Goal: Information Seeking & Learning: Learn about a topic

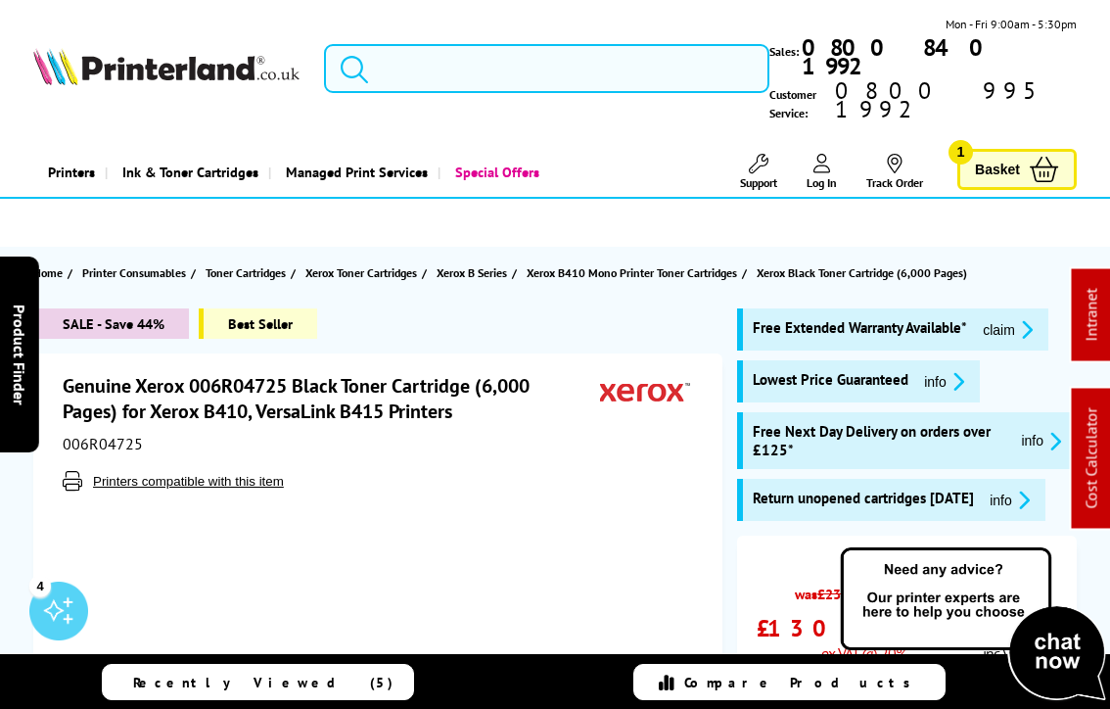
click at [426, 57] on input "search" at bounding box center [547, 68] width 447 height 49
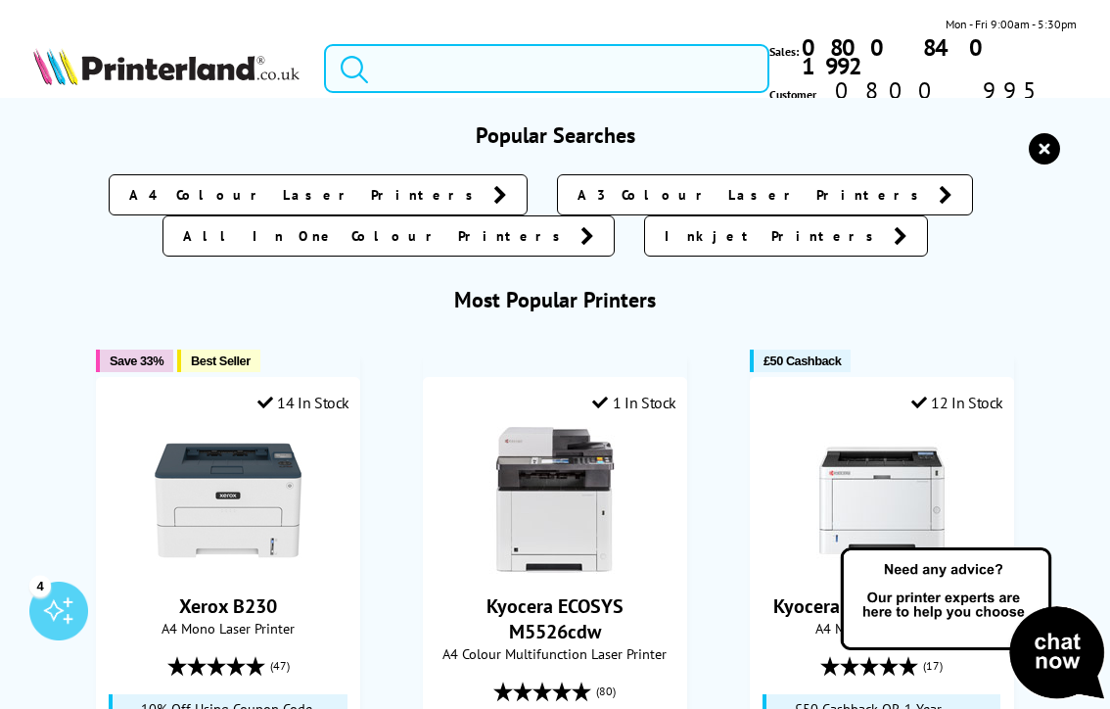
paste input "006R04726"
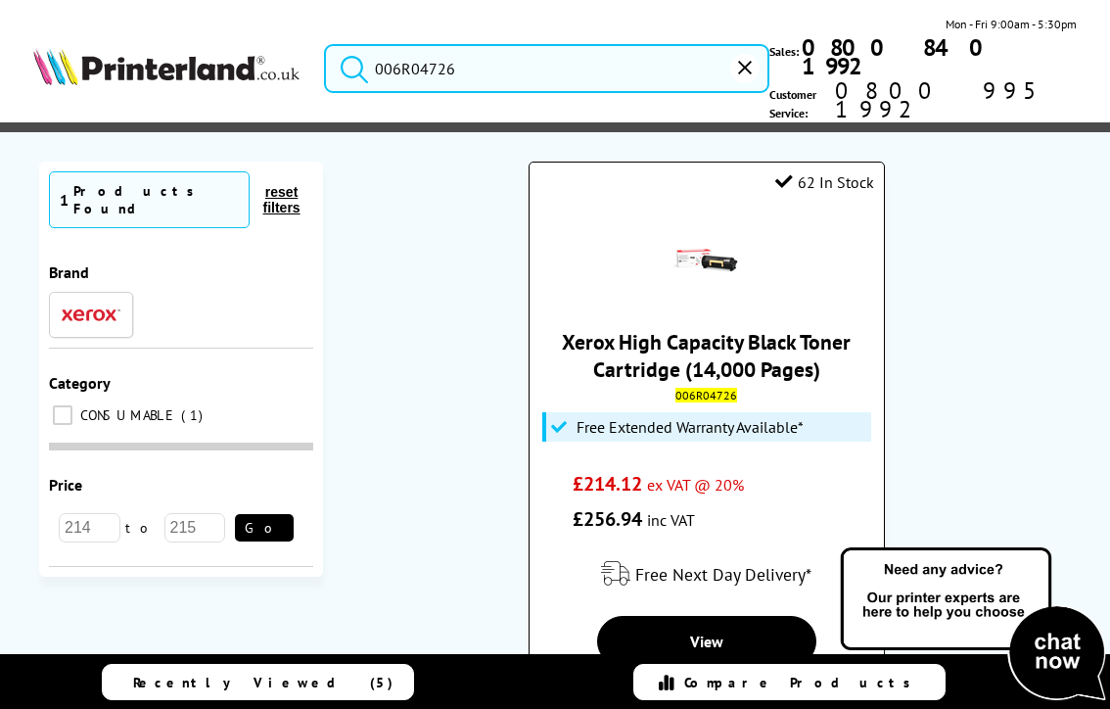
type input "006R04726"
click at [717, 328] on link "Xerox High Capacity Black Toner Cartridge (14,000 Pages)" at bounding box center [706, 355] width 289 height 55
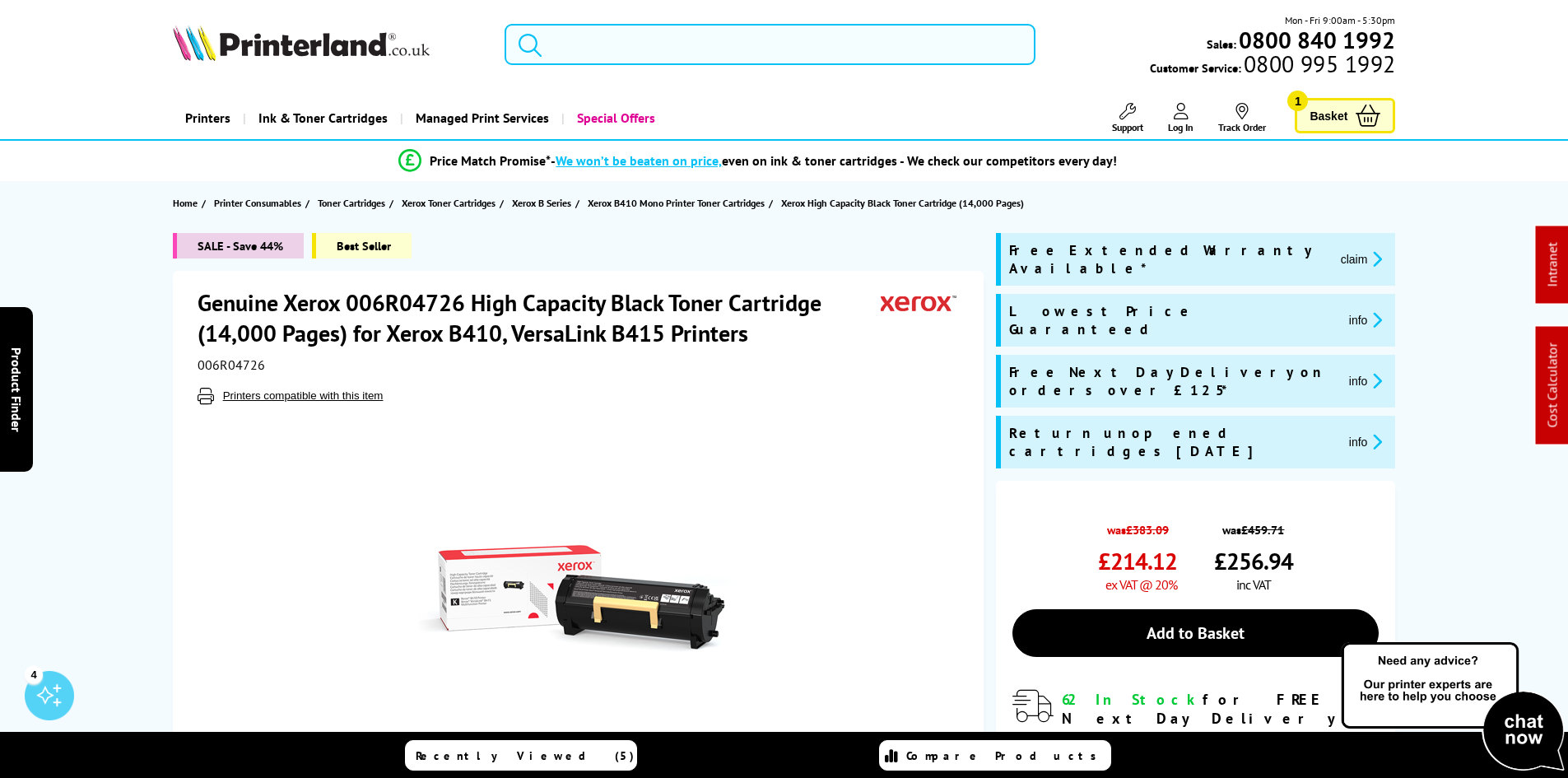
click at [657, 50] on input "search" at bounding box center [770, 44] width 531 height 41
paste input "006R04727"
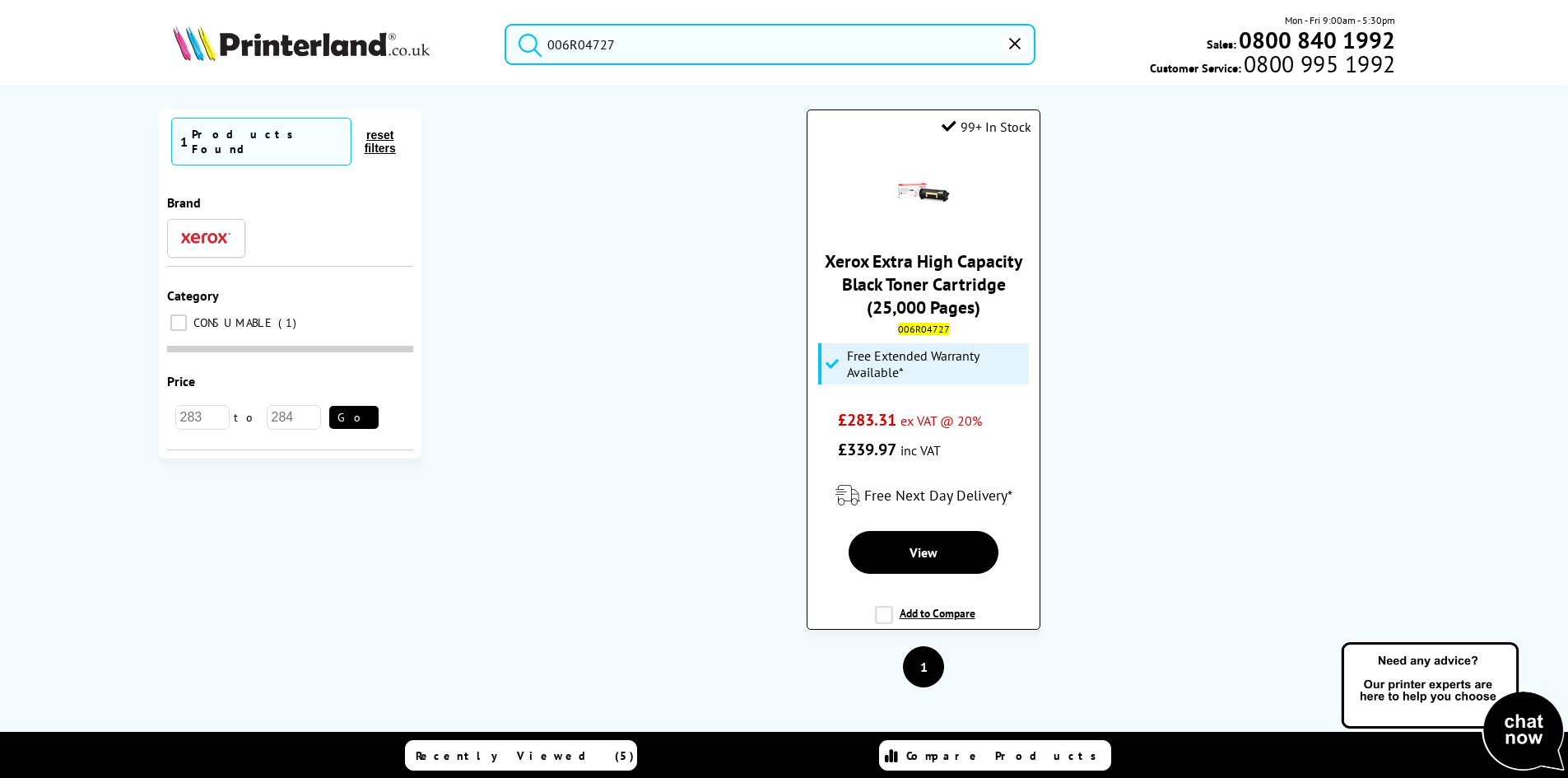
type input "006R04727"
click at [907, 267] on link "Xerox Extra High Capacity Black Toner Cartridge (25,000 Pages)" at bounding box center [923, 284] width 198 height 69
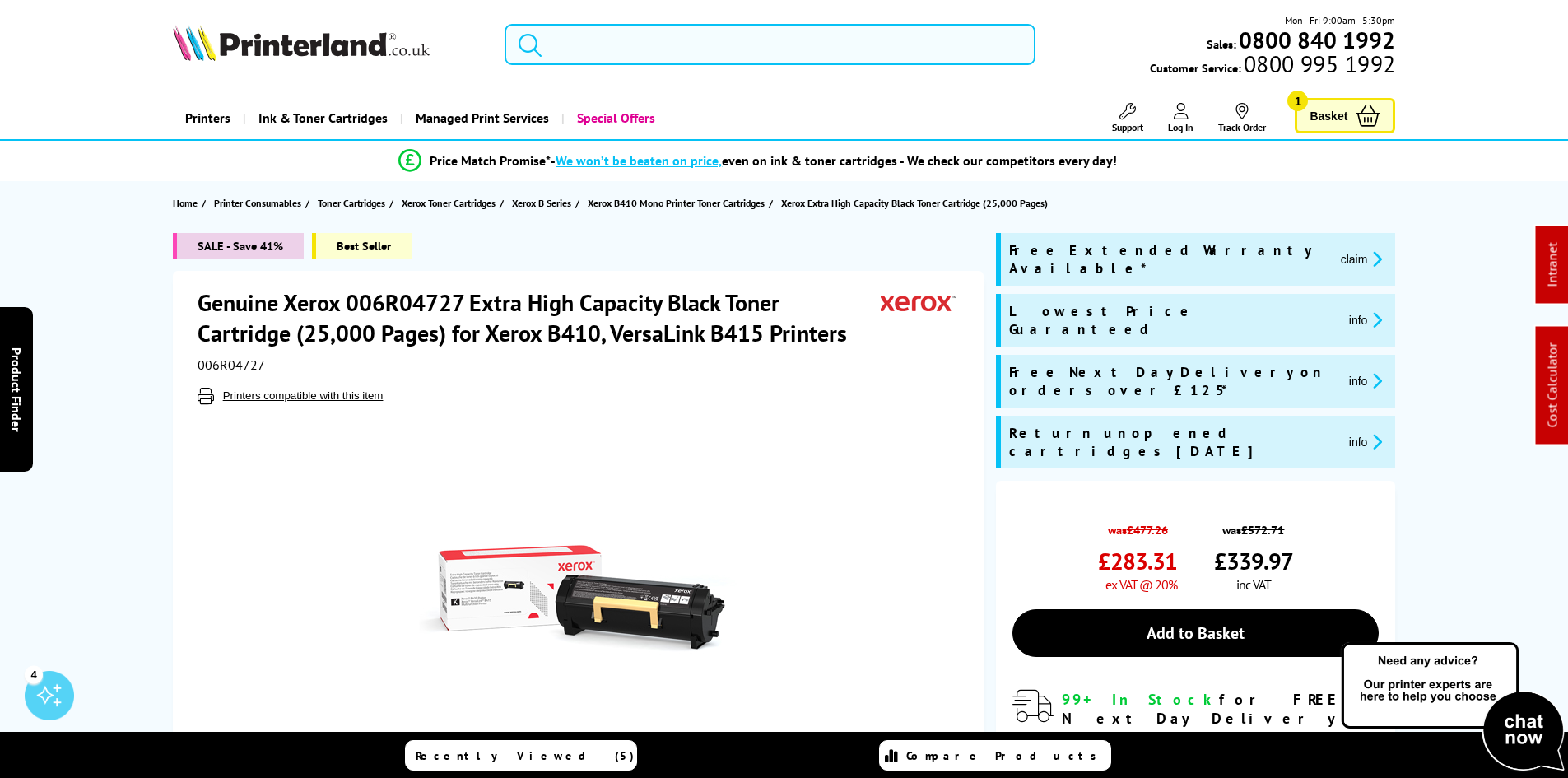
click at [634, 45] on input "search" at bounding box center [770, 44] width 531 height 41
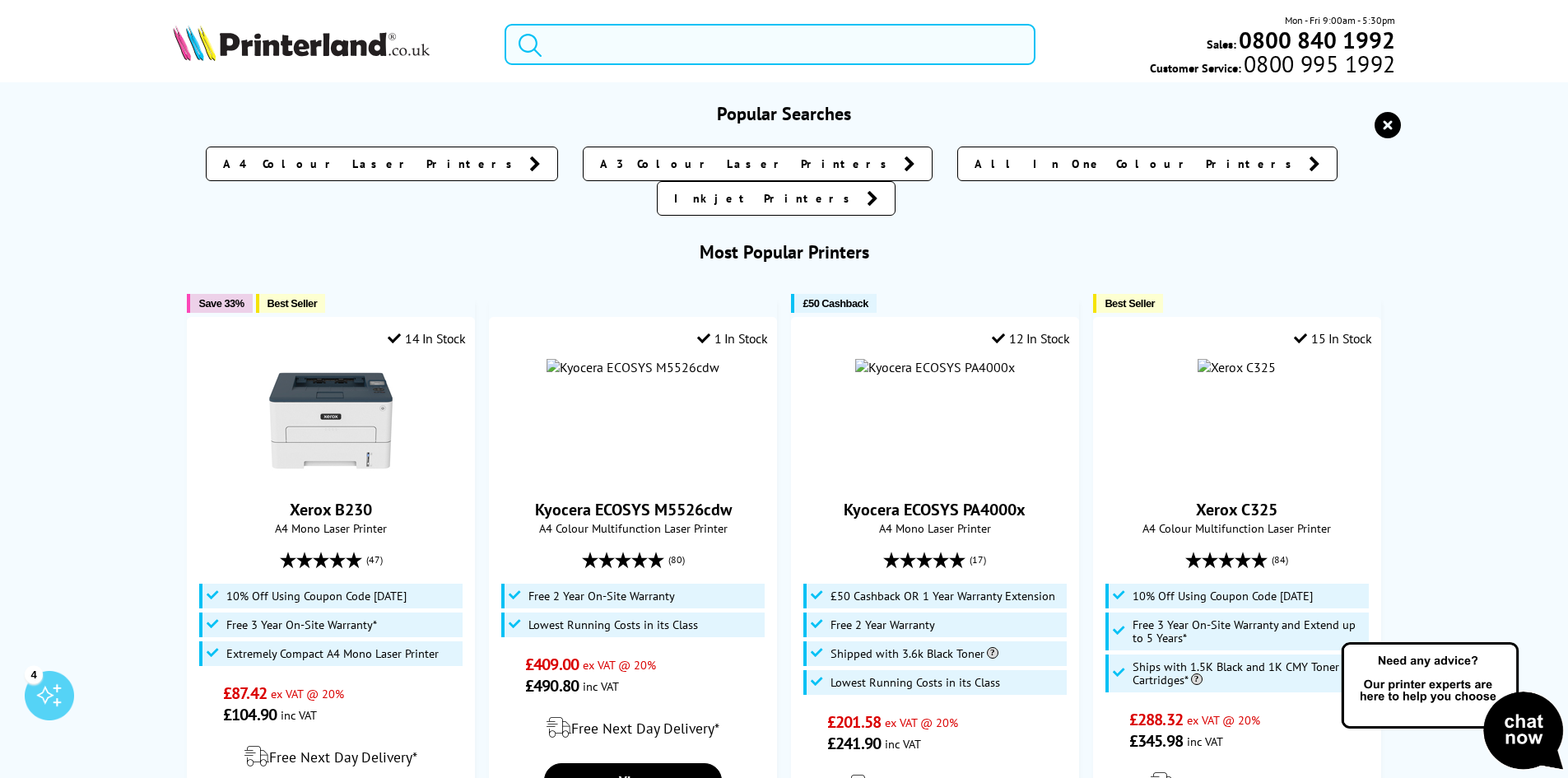
paste input "013R00702"
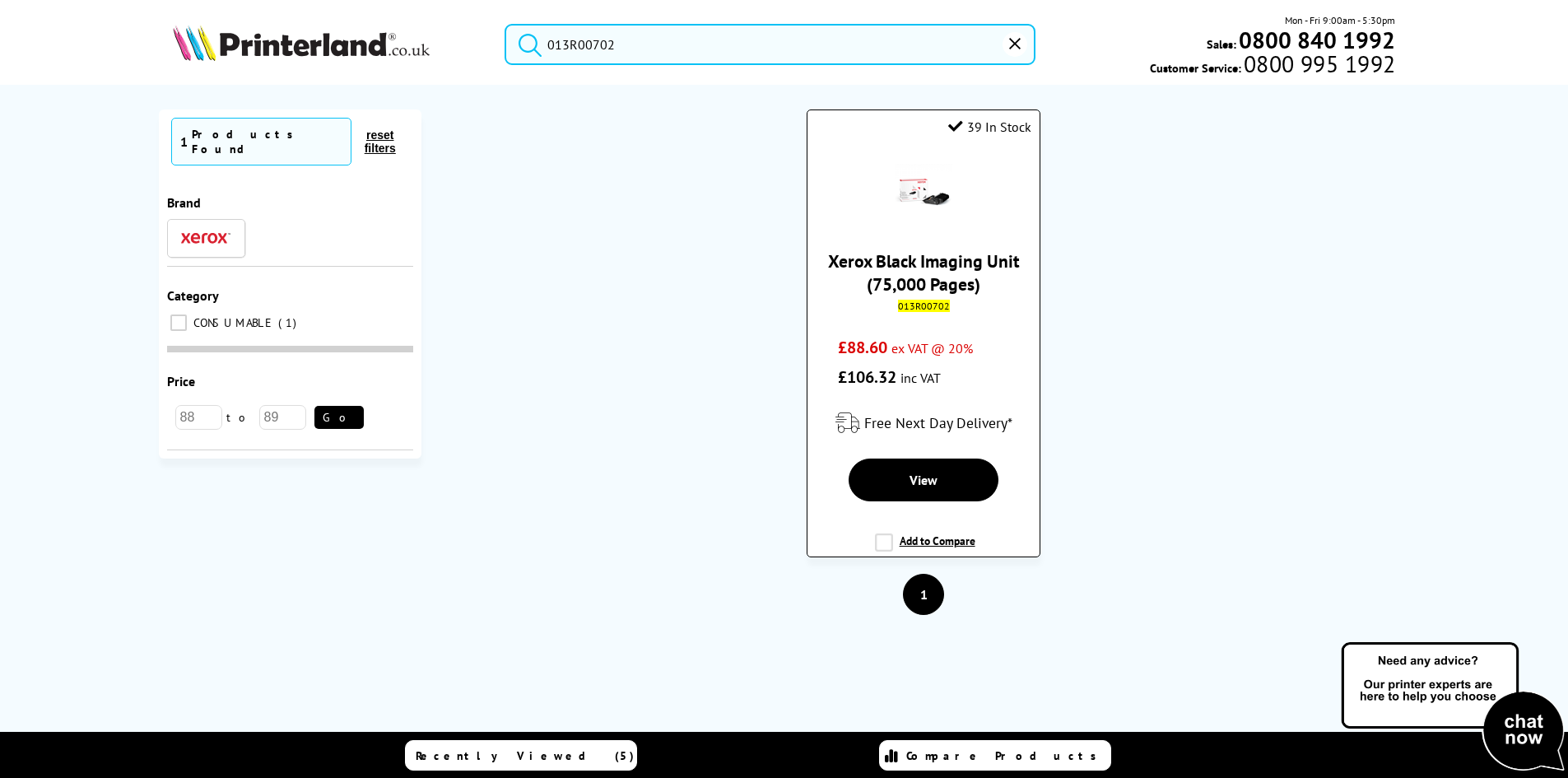
type input "013R00702"
click at [925, 272] on link "Xerox Black Imaging Unit (75,000 Pages)" at bounding box center [924, 273] width 192 height 46
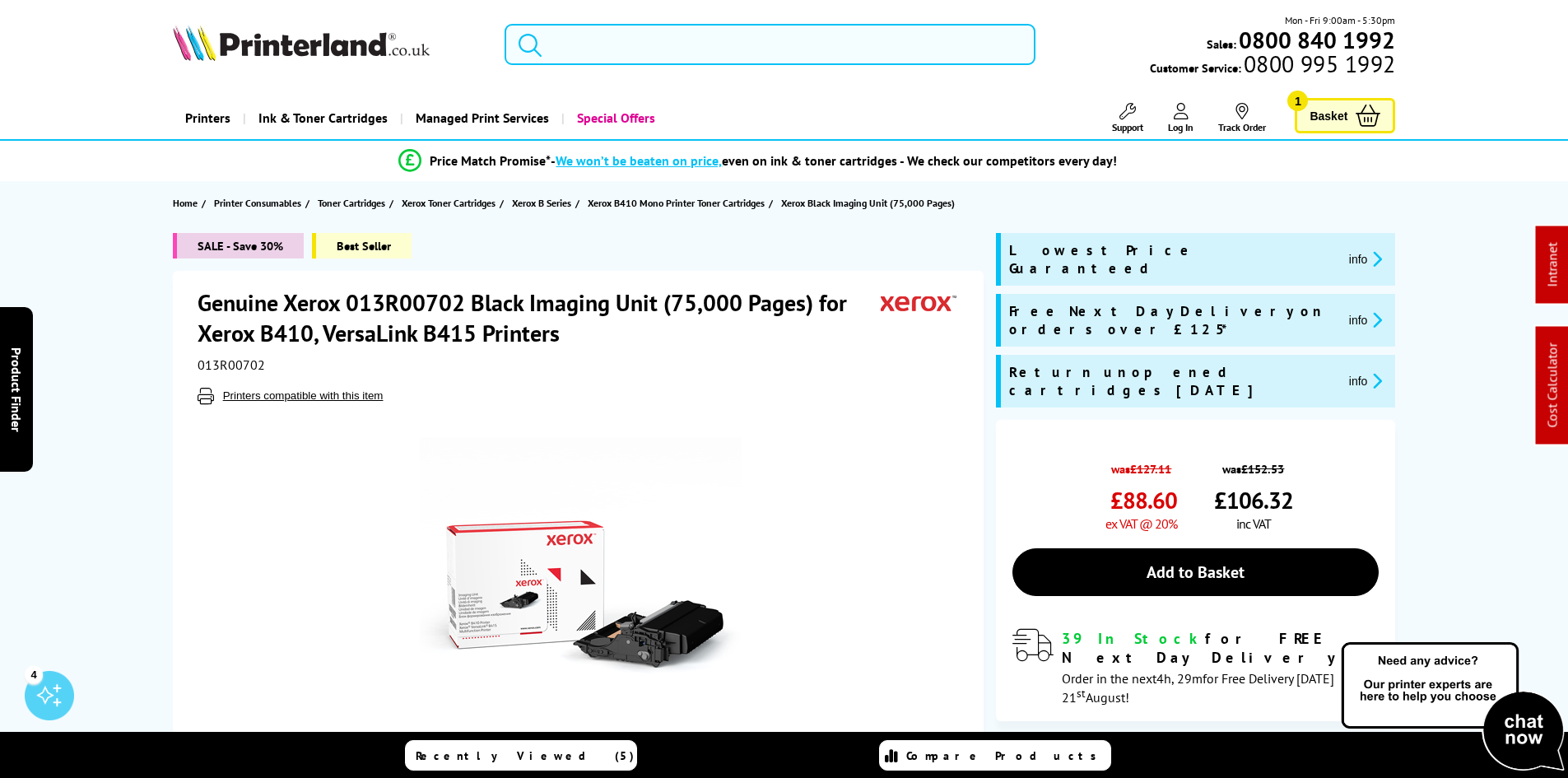
click at [612, 44] on input "search" at bounding box center [770, 44] width 531 height 41
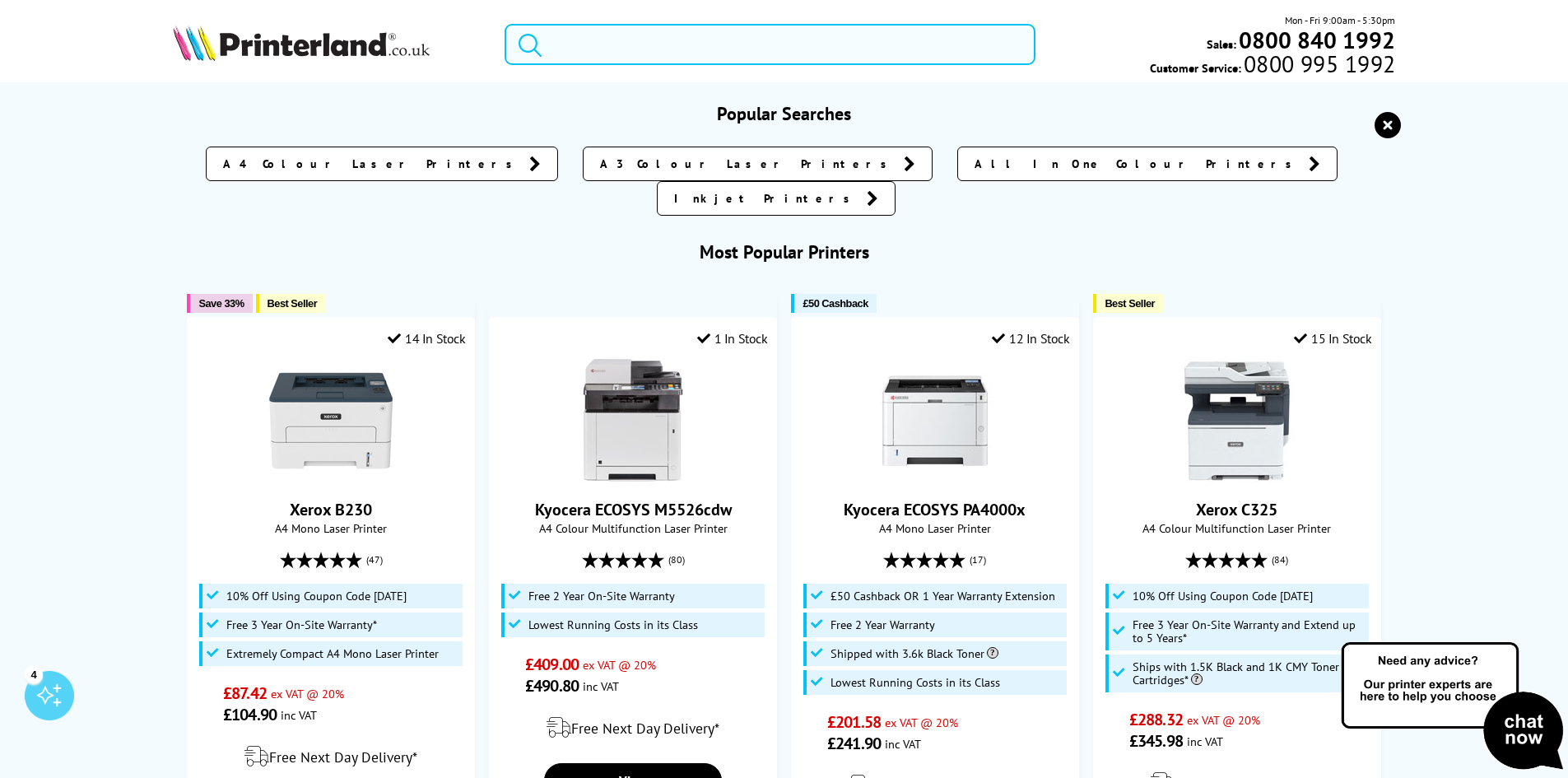
paste input "006R04616"
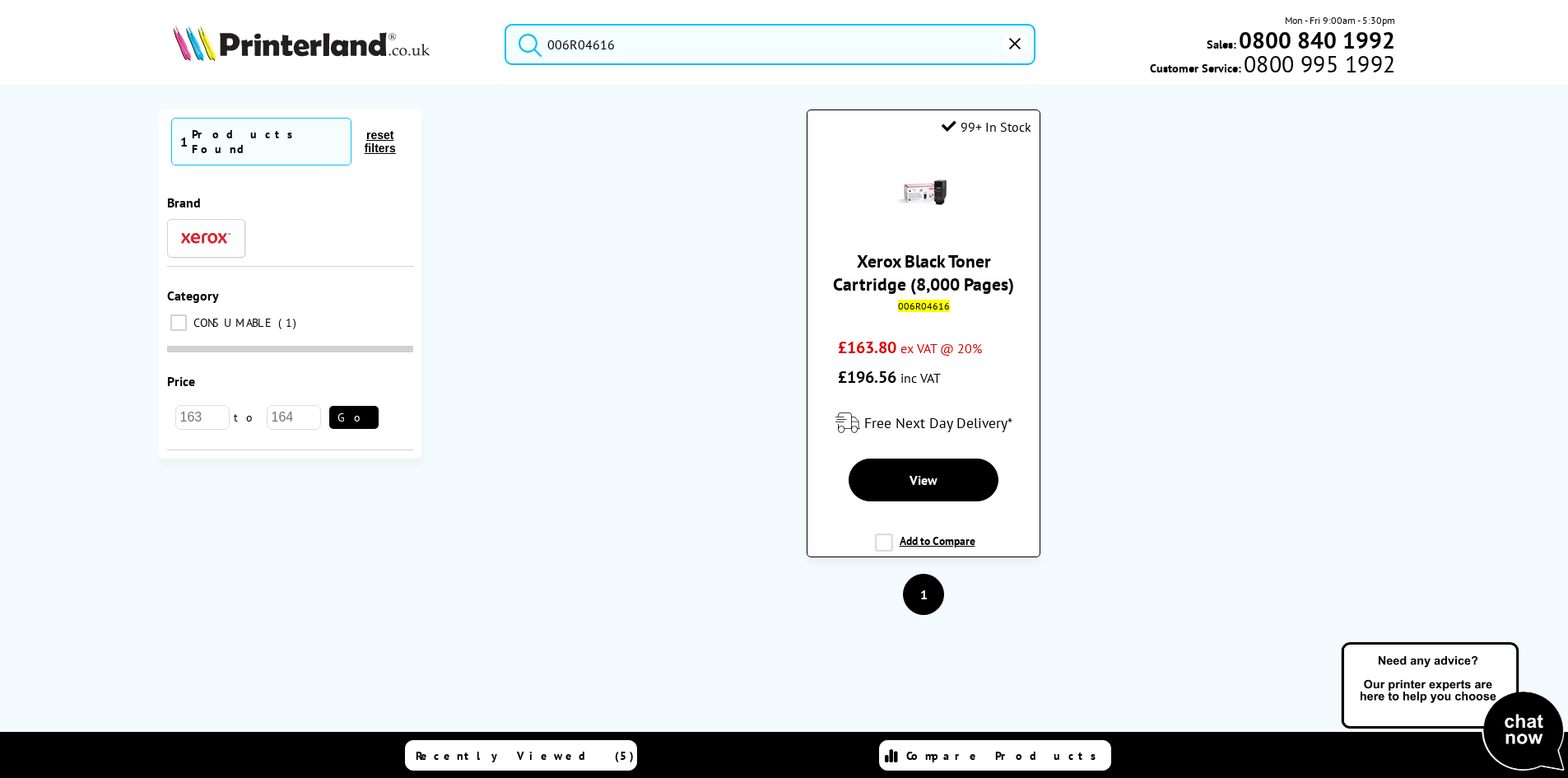
type input "006R04616"
click at [958, 284] on link "Xerox Black Toner Cartridge (8,000 Pages)" at bounding box center [923, 273] width 181 height 46
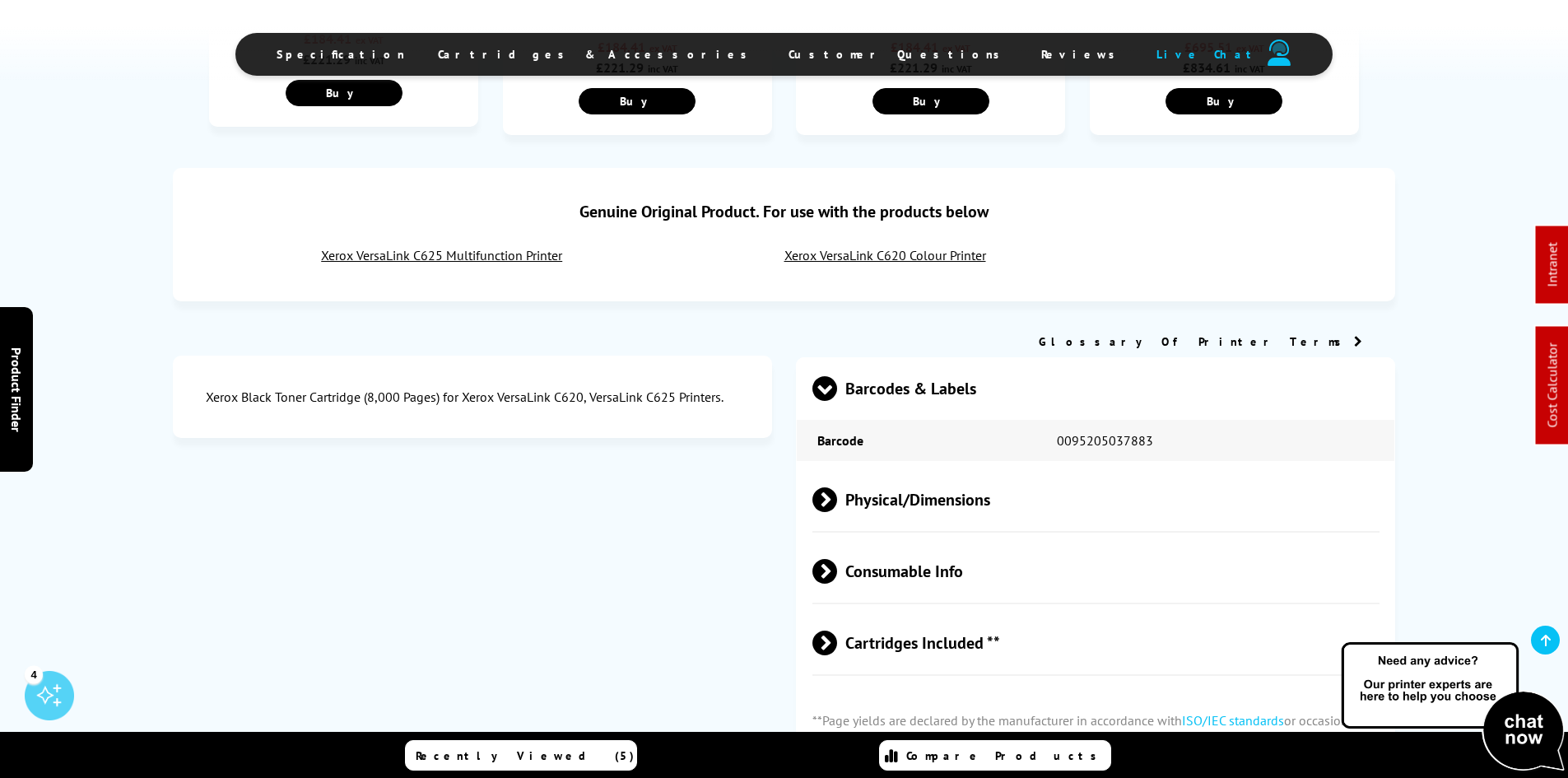
scroll to position [576, 0]
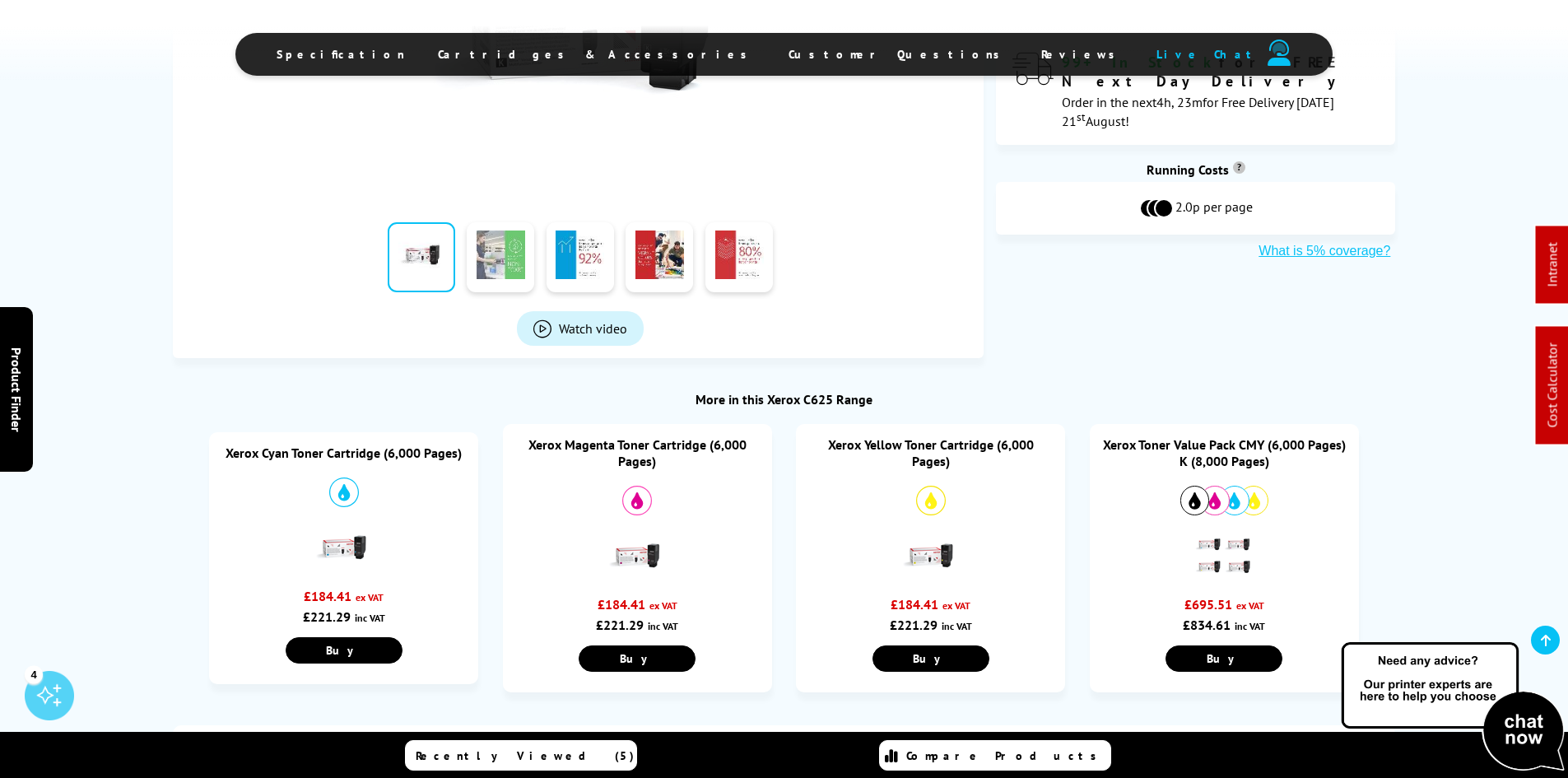
click at [527, 259] on link at bounding box center [500, 257] width 67 height 70
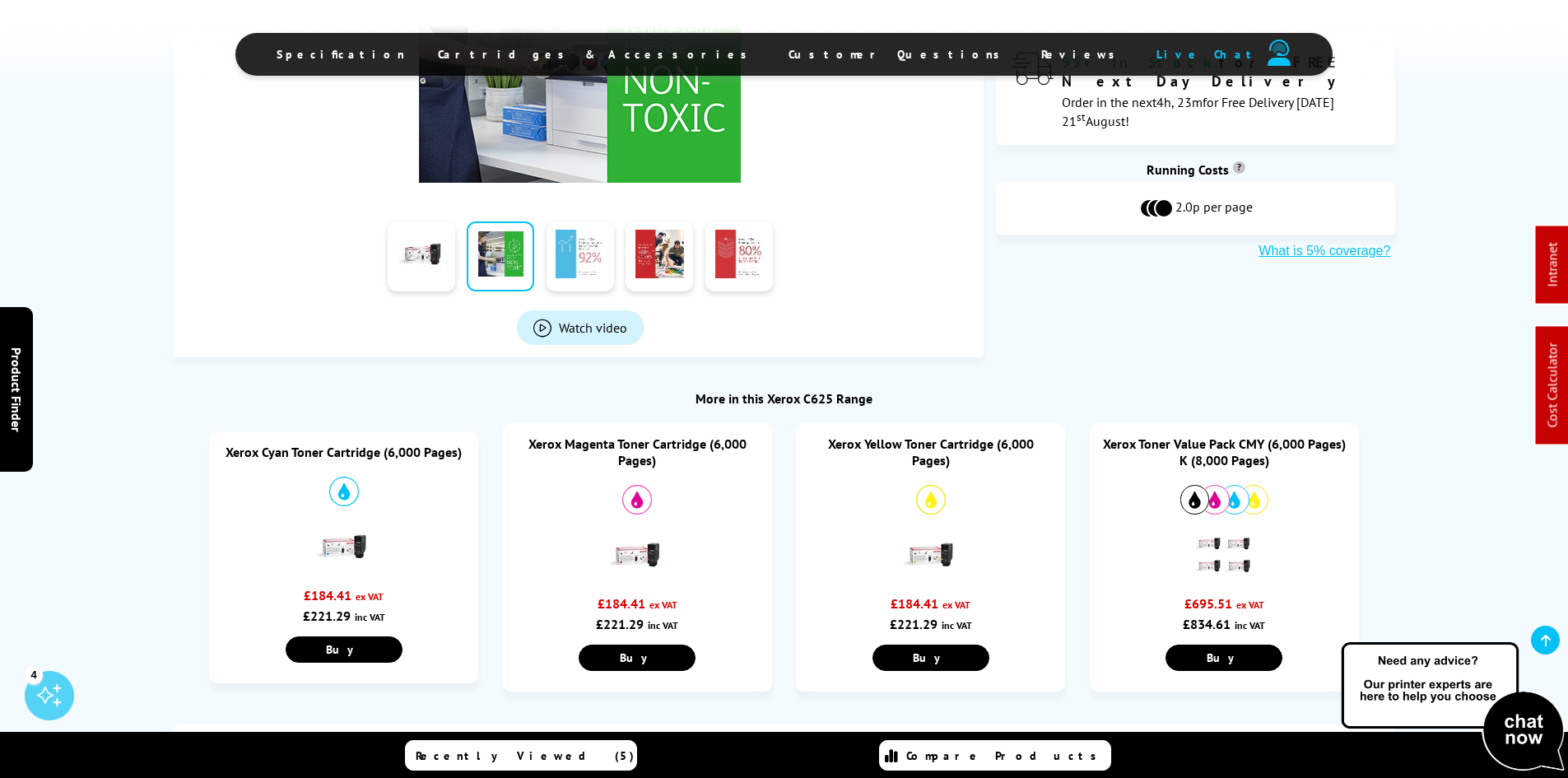
click at [604, 262] on link at bounding box center [580, 256] width 67 height 70
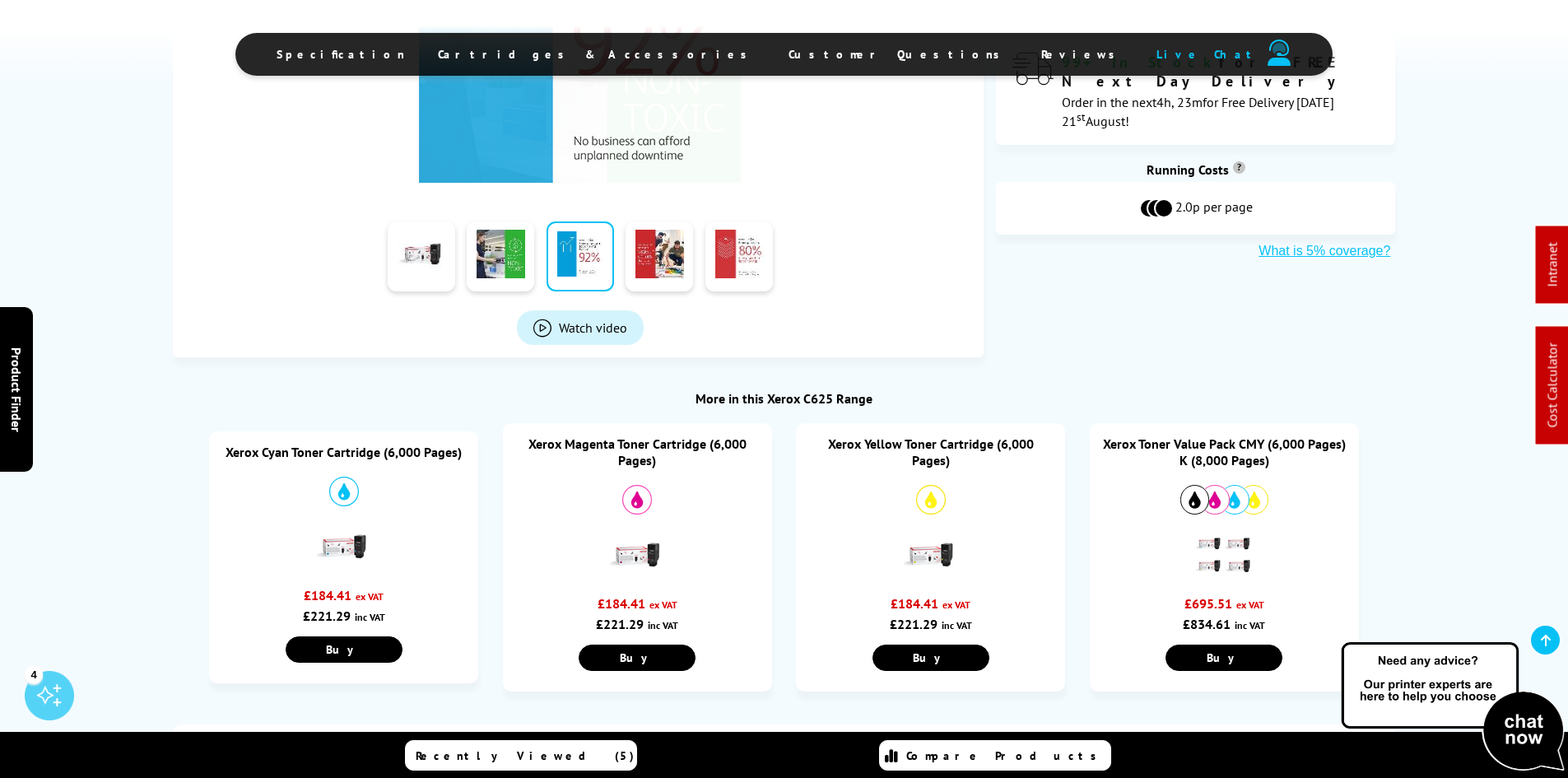
scroll to position [330, 0]
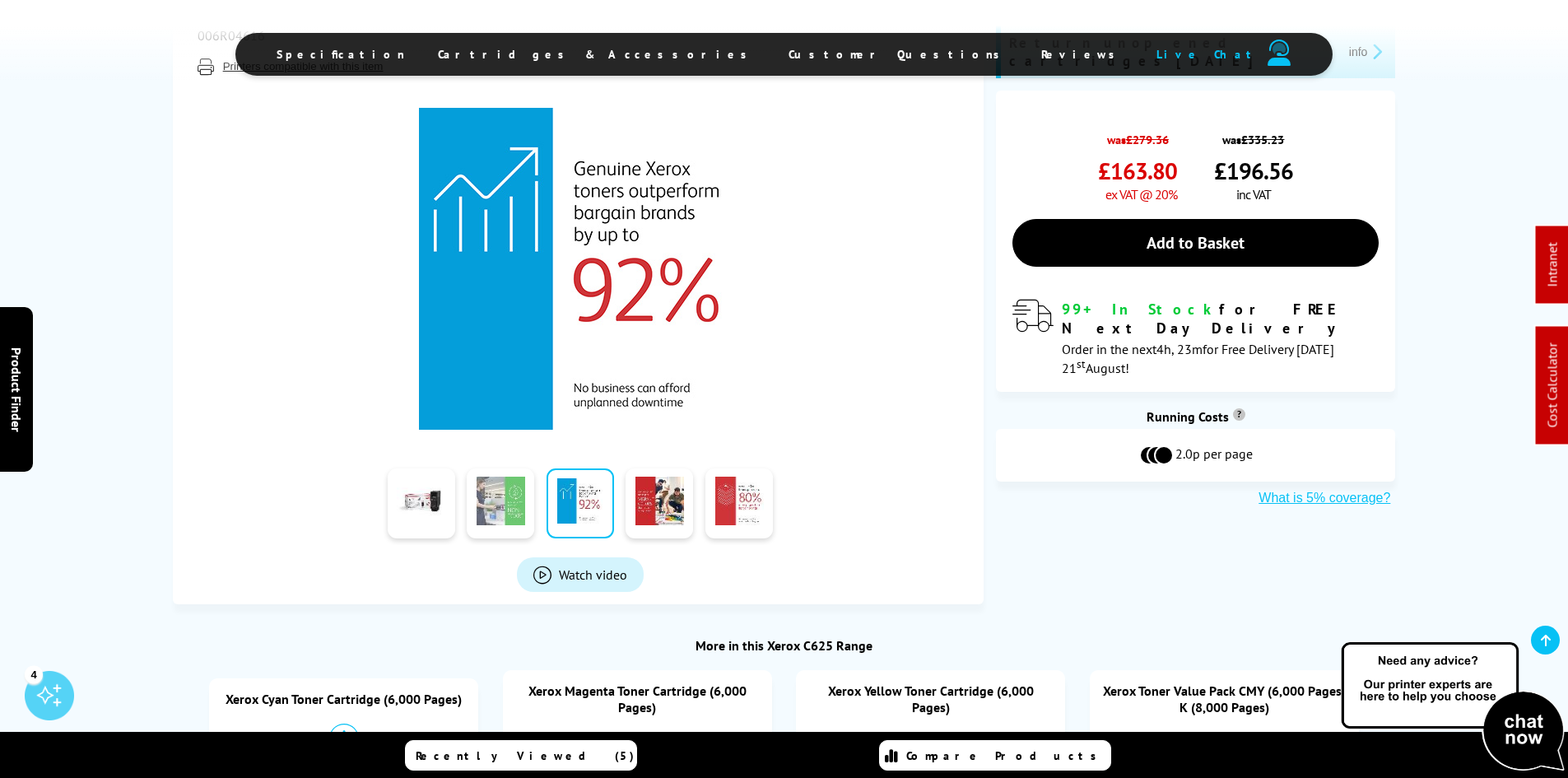
click at [509, 506] on link at bounding box center [500, 503] width 67 height 70
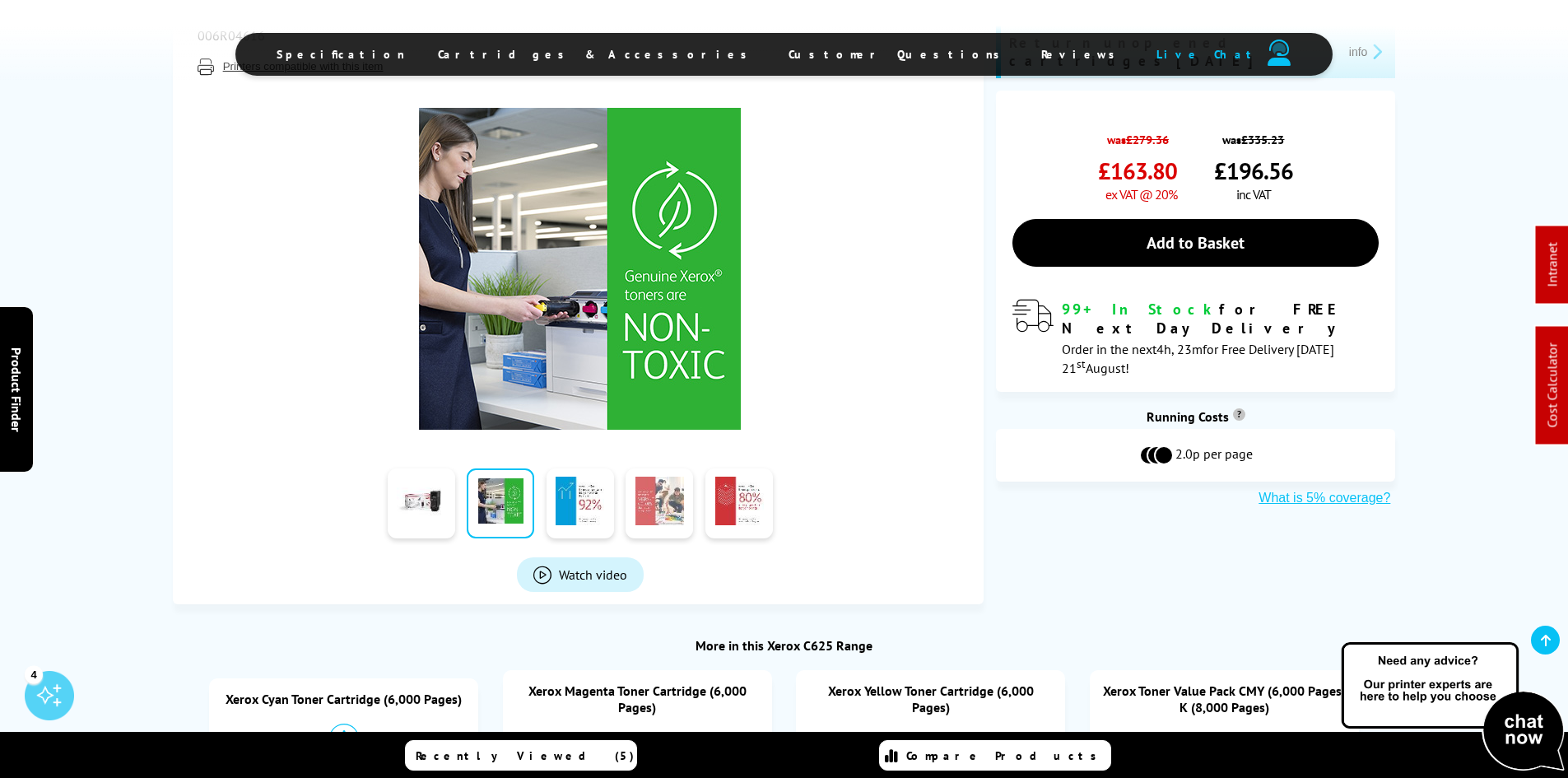
click at [651, 499] on link at bounding box center [659, 503] width 67 height 70
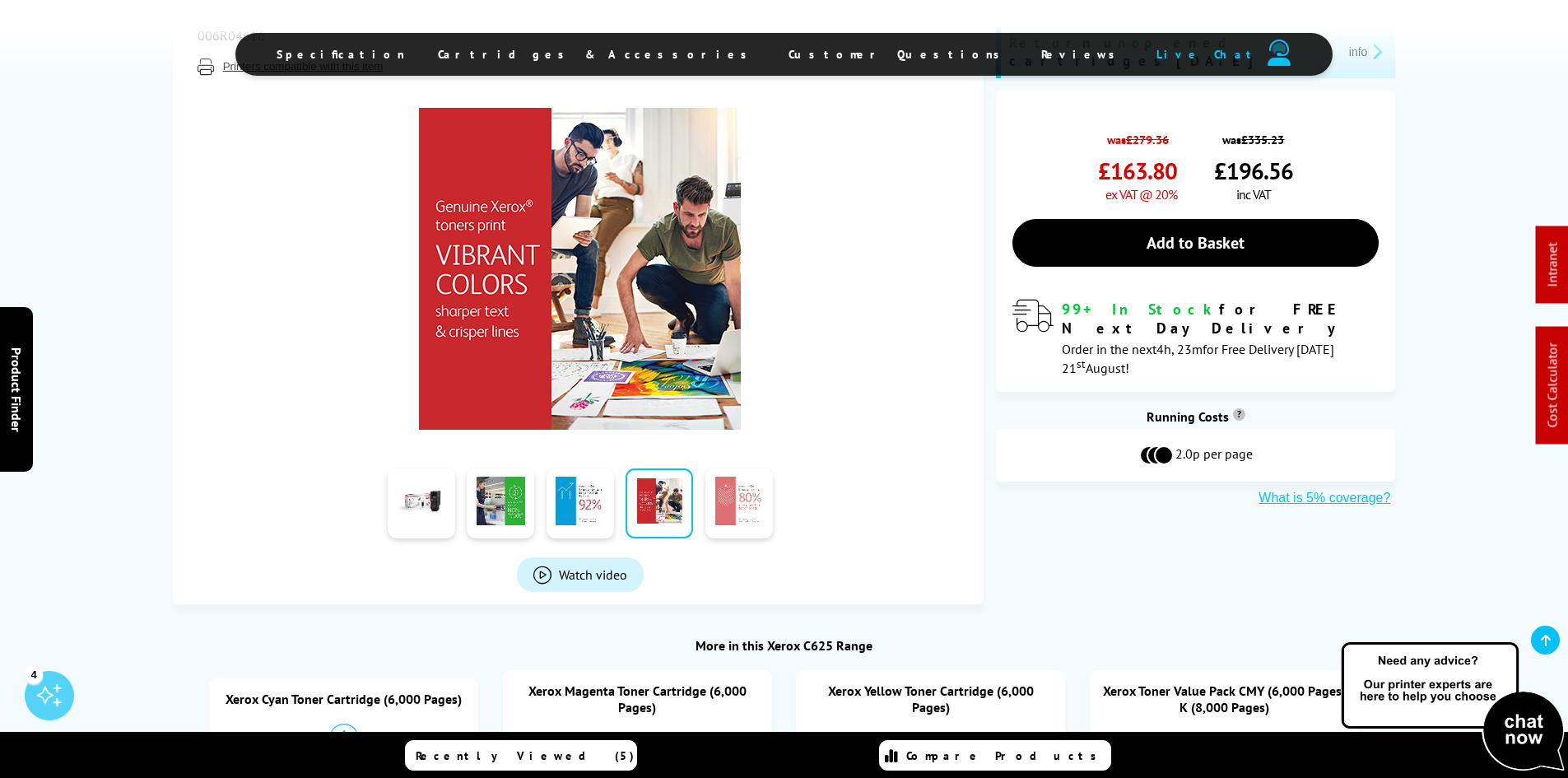
click at [726, 498] on link at bounding box center [739, 503] width 67 height 70
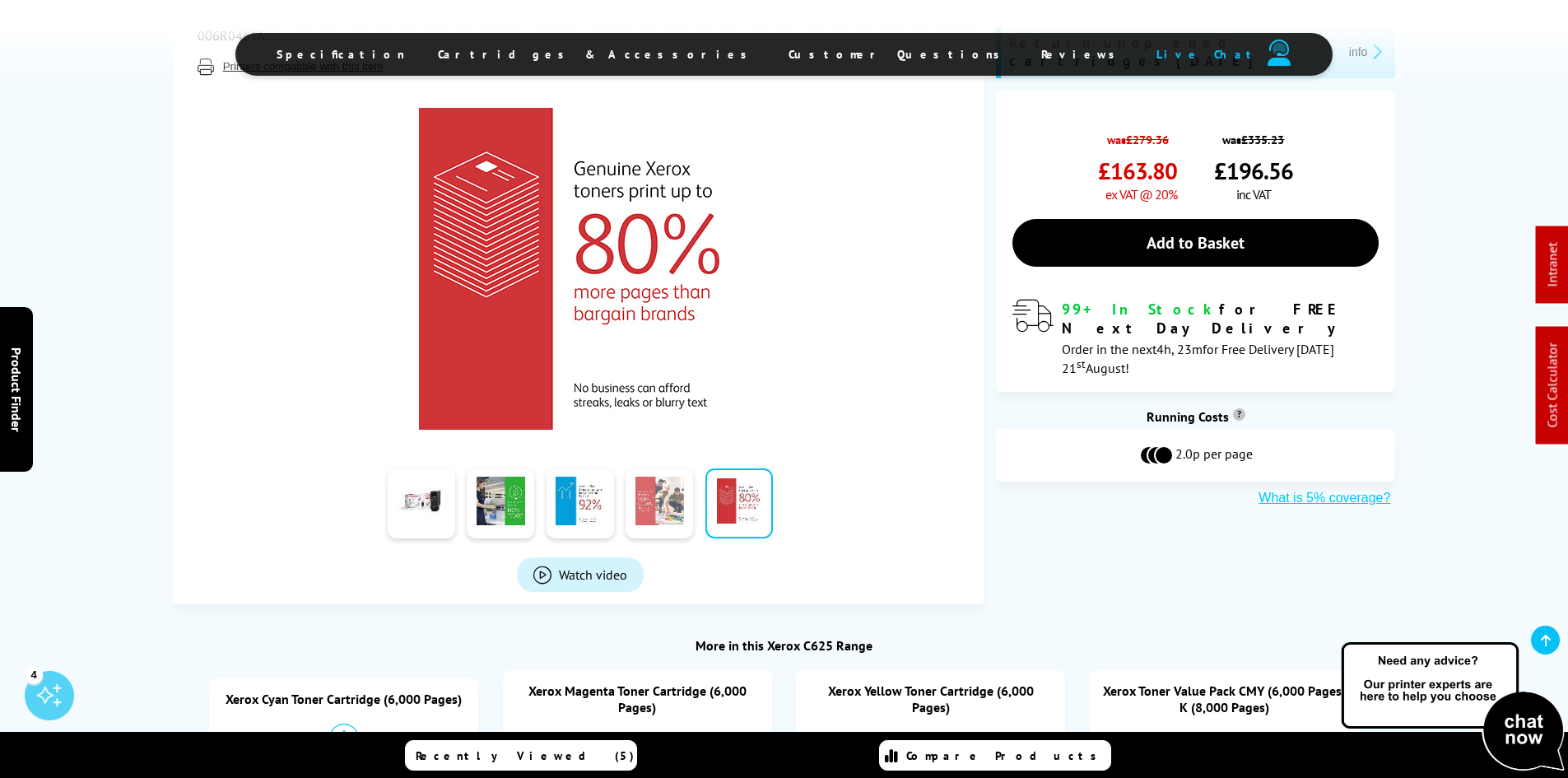
click at [647, 500] on link at bounding box center [659, 503] width 67 height 70
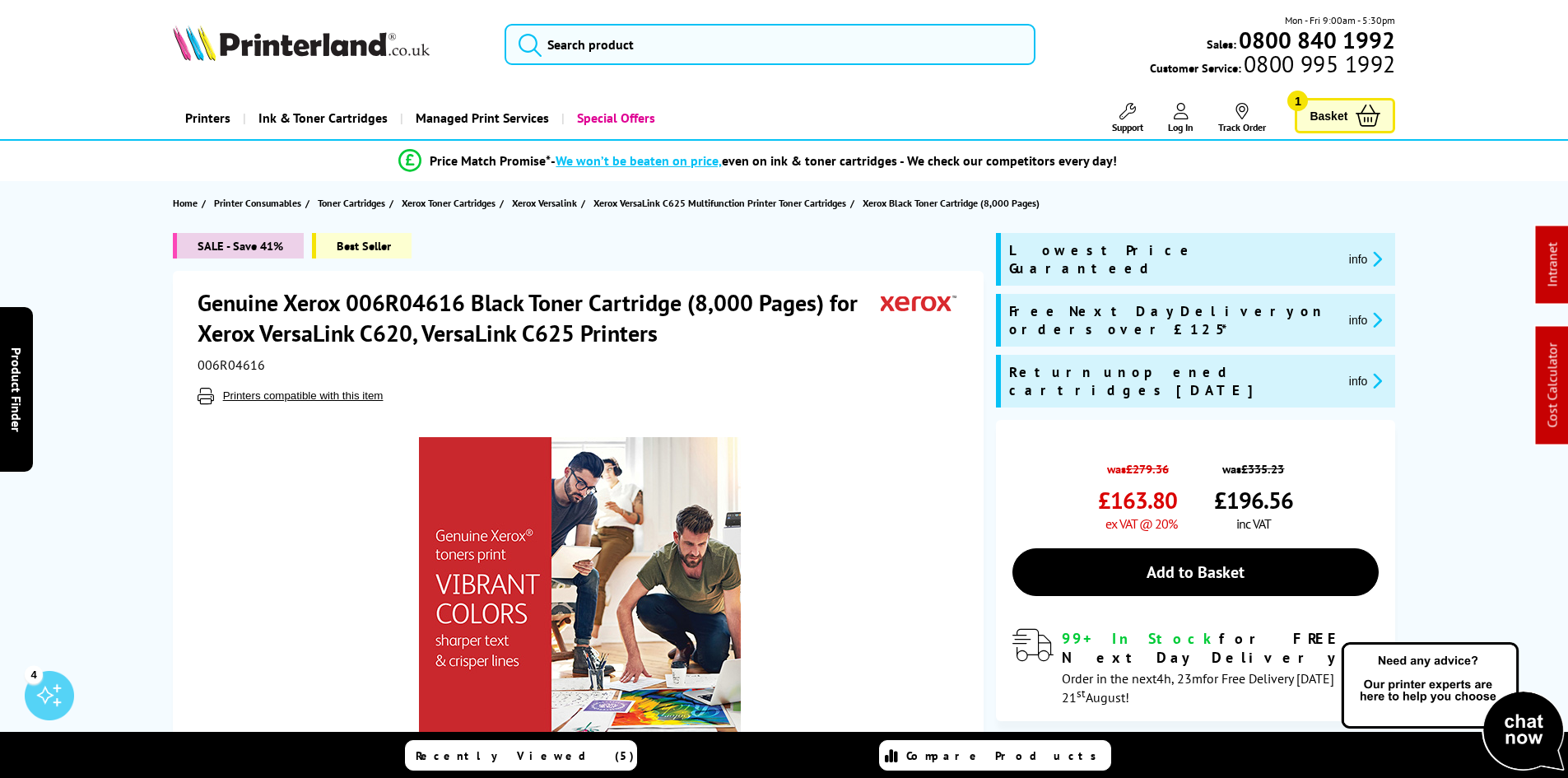
scroll to position [82, 0]
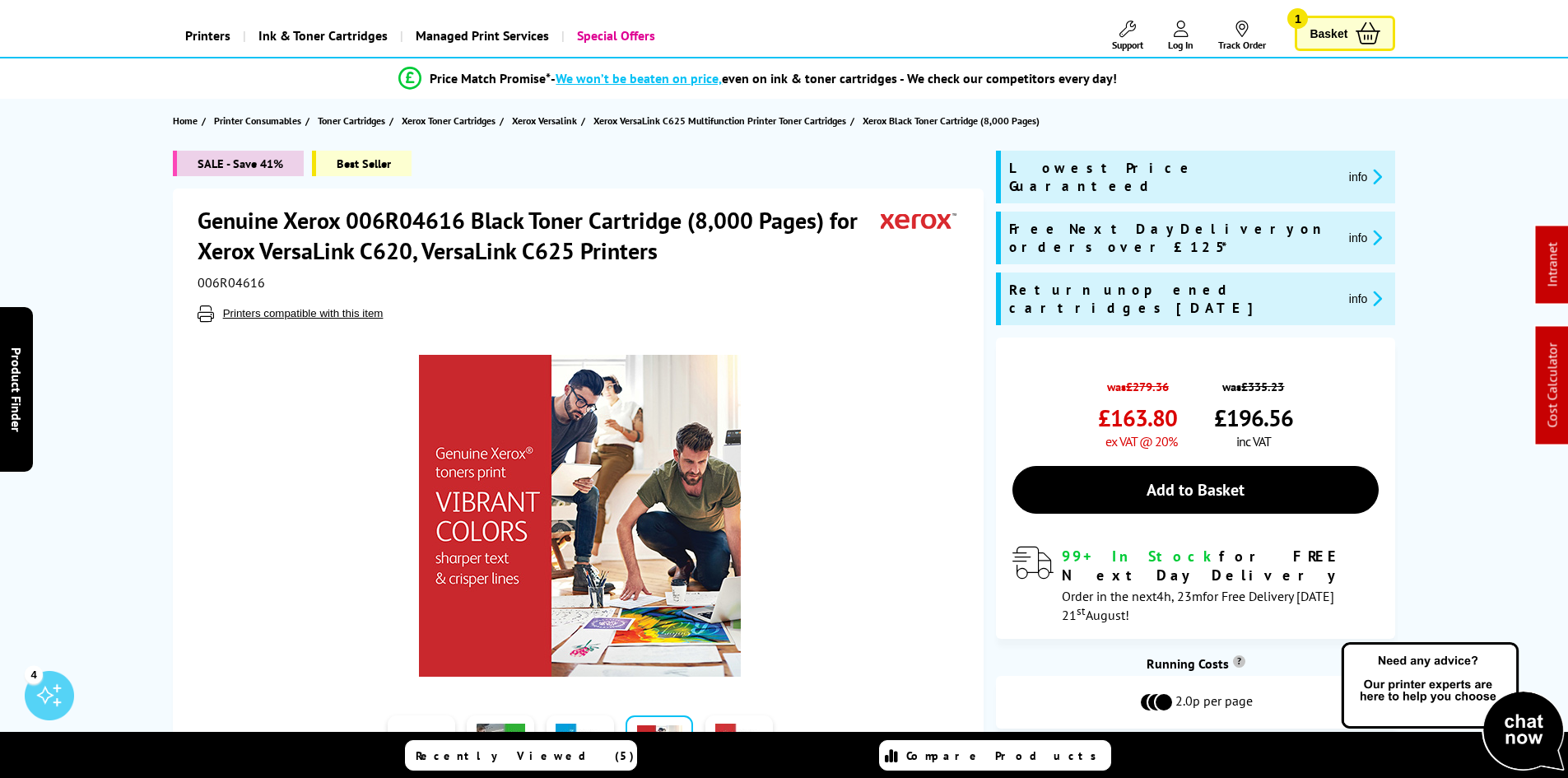
drag, startPoint x: 1065, startPoint y: 301, endPoint x: 986, endPoint y: 277, distance: 82.6
click at [1065, 337] on div "was £279.36 £163.80 ex VAT @ 20% was £335.23 st" at bounding box center [1196, 488] width 399 height 301
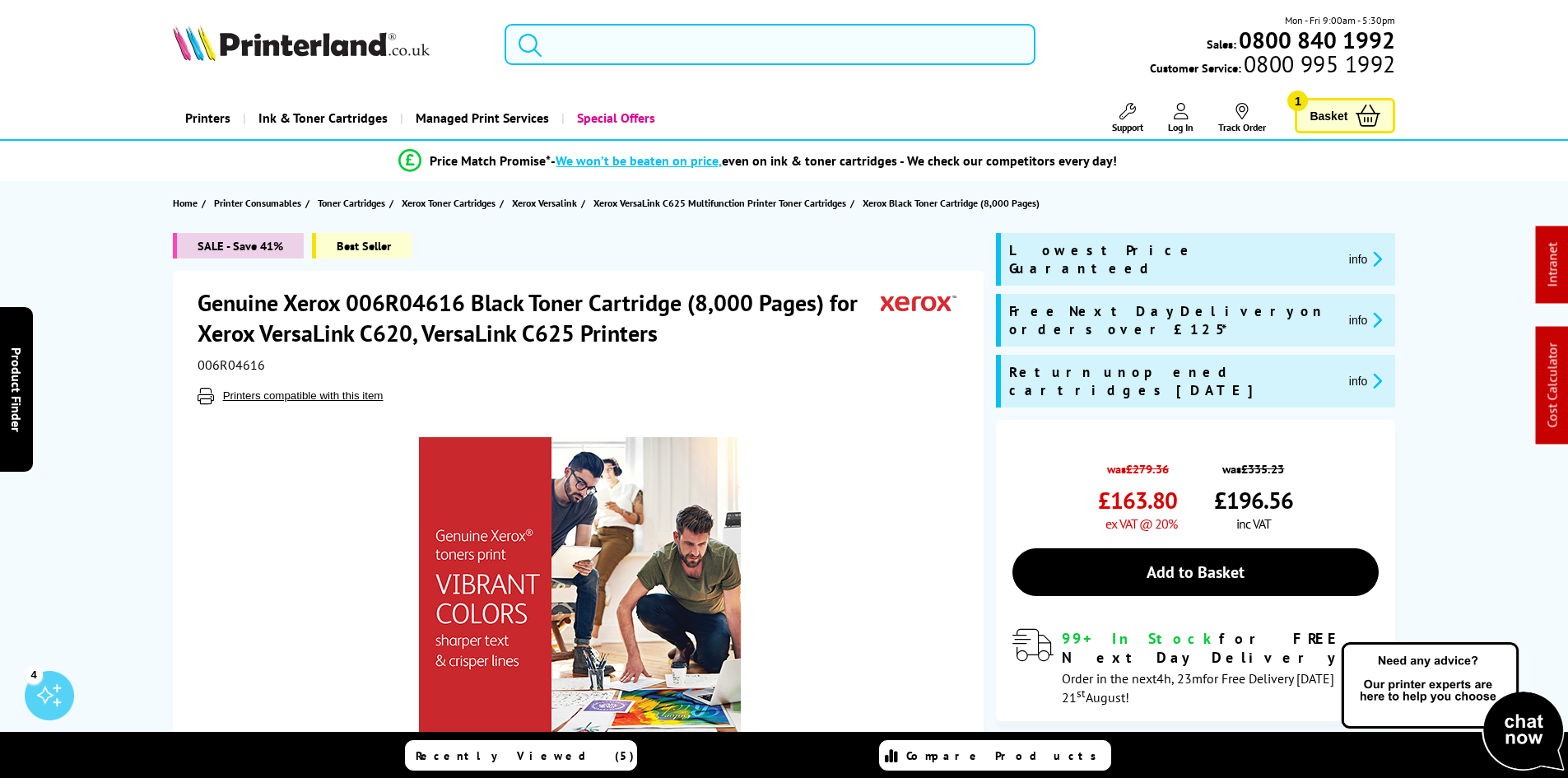
click at [590, 47] on input "search" at bounding box center [770, 44] width 531 height 41
paste input "006R04617"
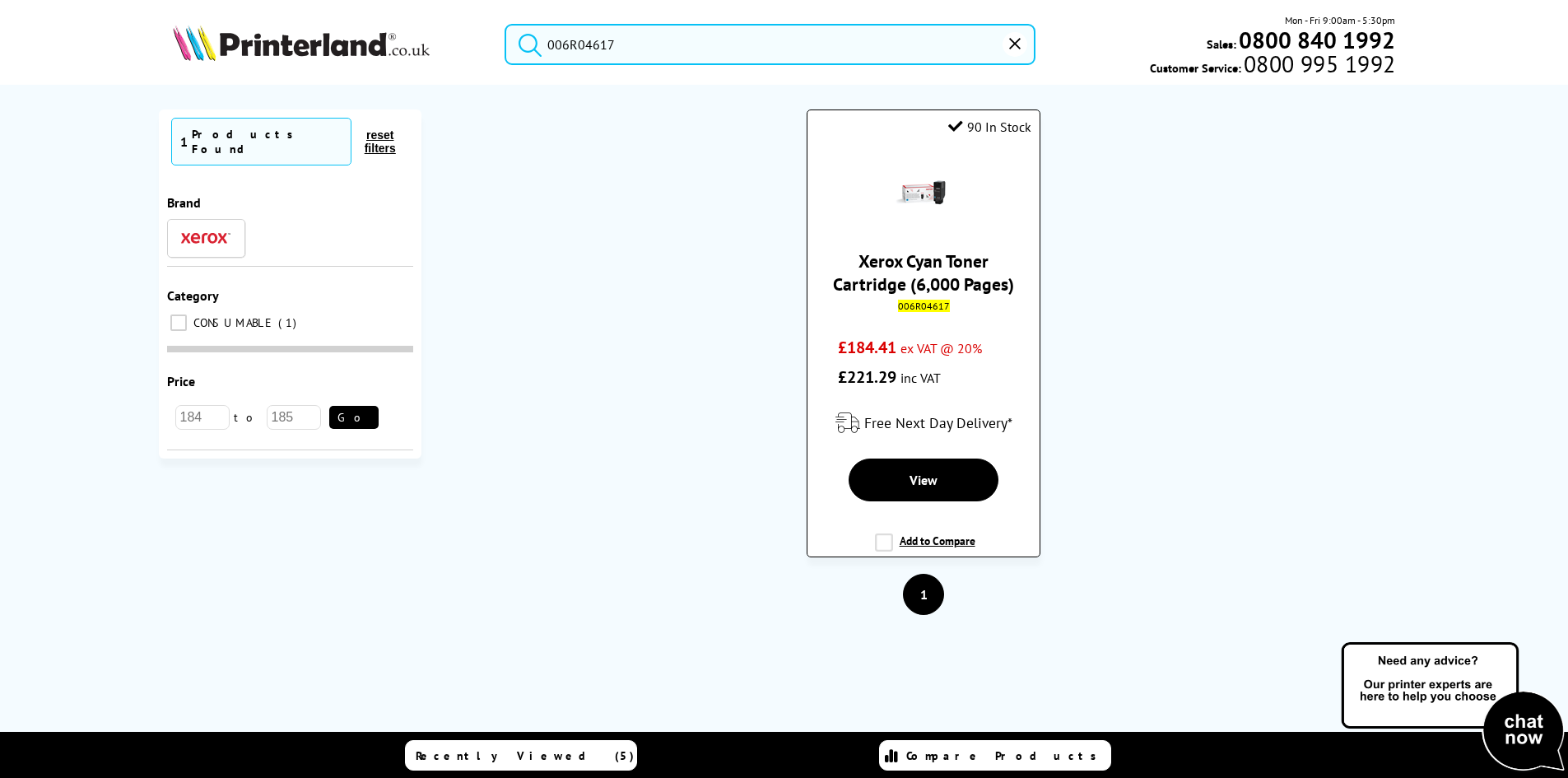
type input "006R04617"
click at [909, 244] on div "Xerox Cyan Toner Cartridge (6,000 Pages) 006R04617 £184.41 ex VAT @ 20% £221.29…" at bounding box center [923, 269] width 215 height 245
click at [904, 257] on link "Xerox Cyan Toner Cartridge (6,000 Pages)" at bounding box center [923, 273] width 181 height 46
click at [900, 257] on link "Xerox Cyan Toner Cartridge (6,000 Pages)" at bounding box center [923, 273] width 181 height 46
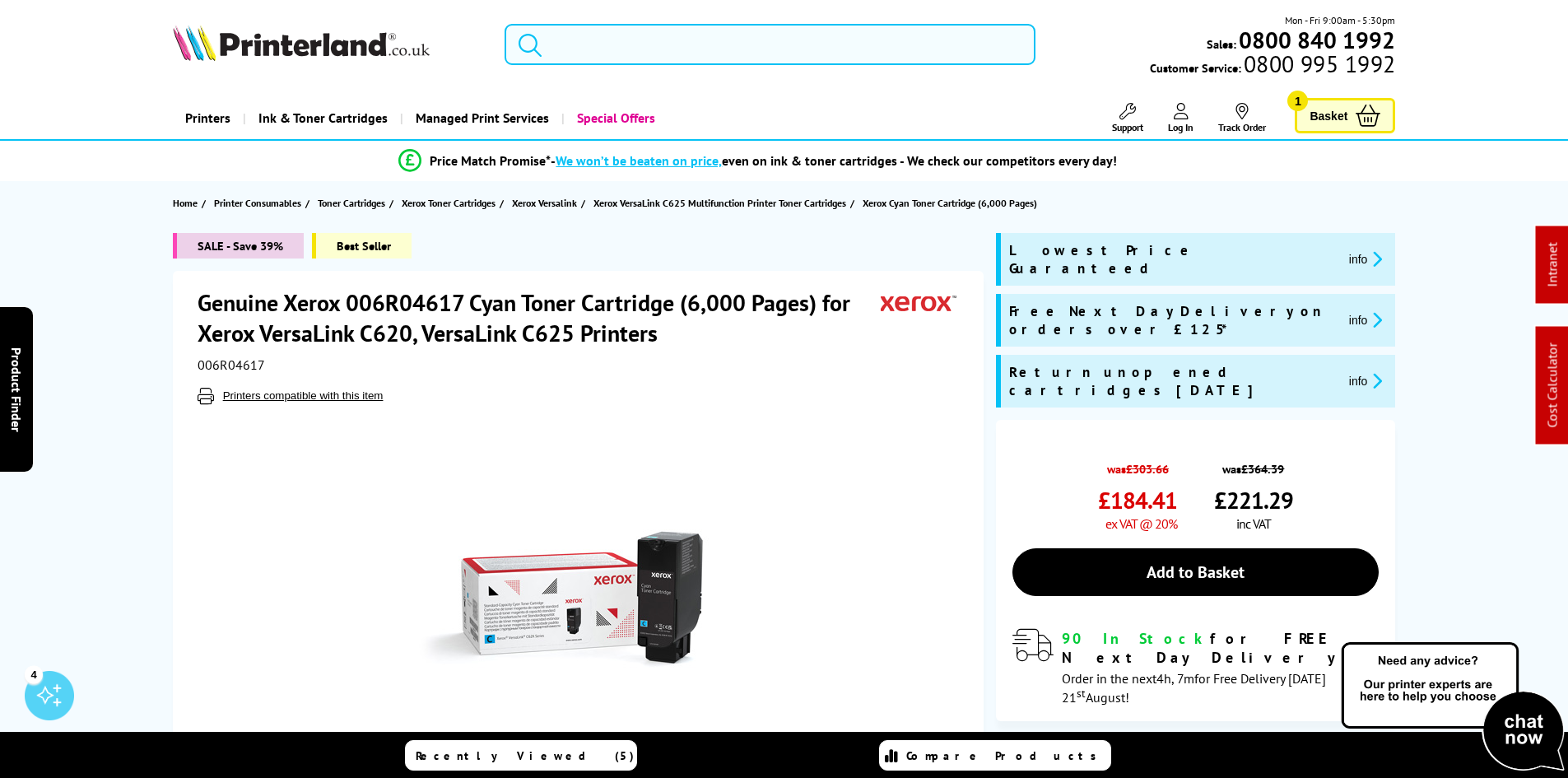
click at [653, 47] on input "search" at bounding box center [770, 44] width 531 height 41
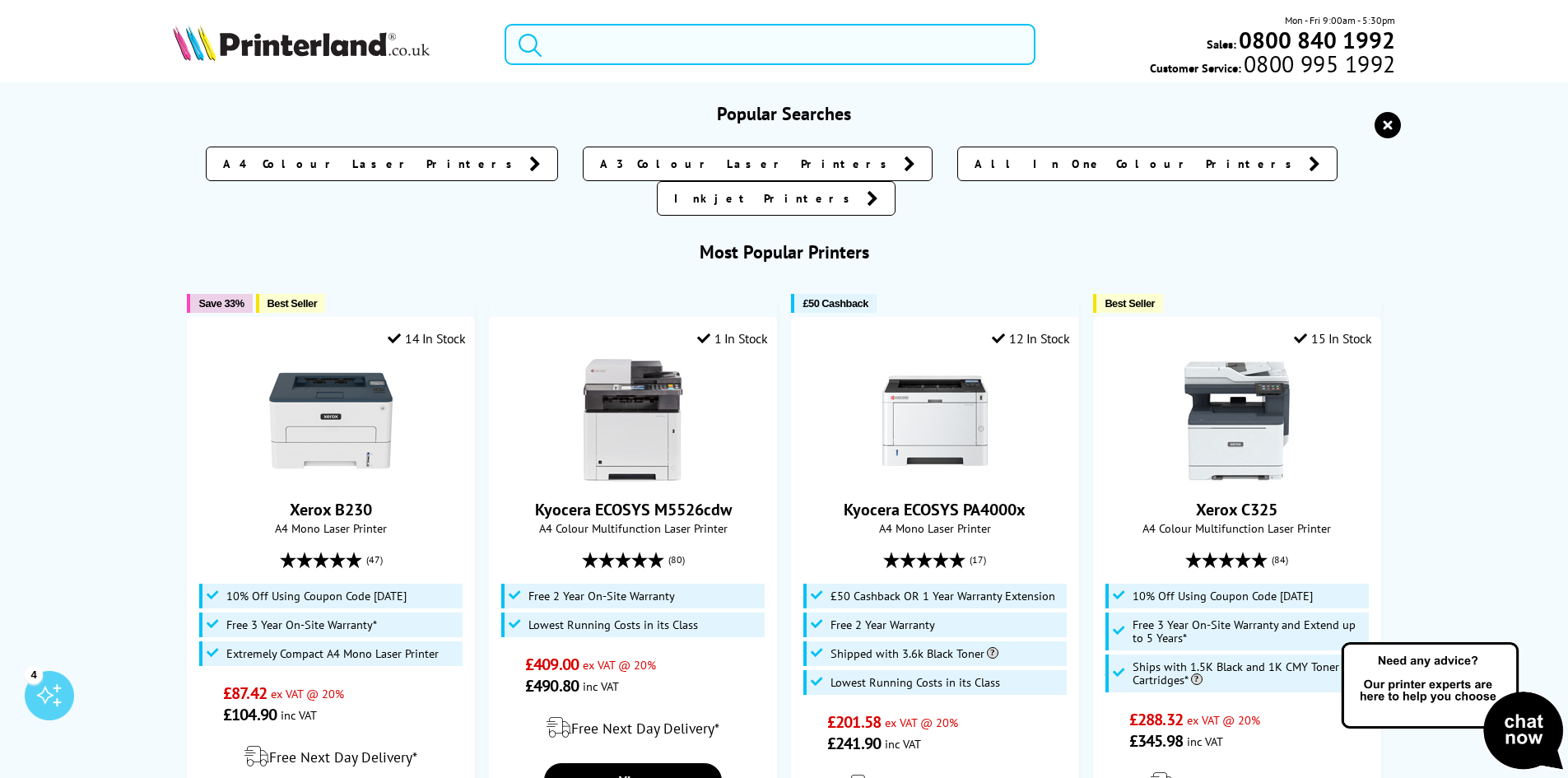
click at [589, 41] on input "search" at bounding box center [770, 44] width 531 height 41
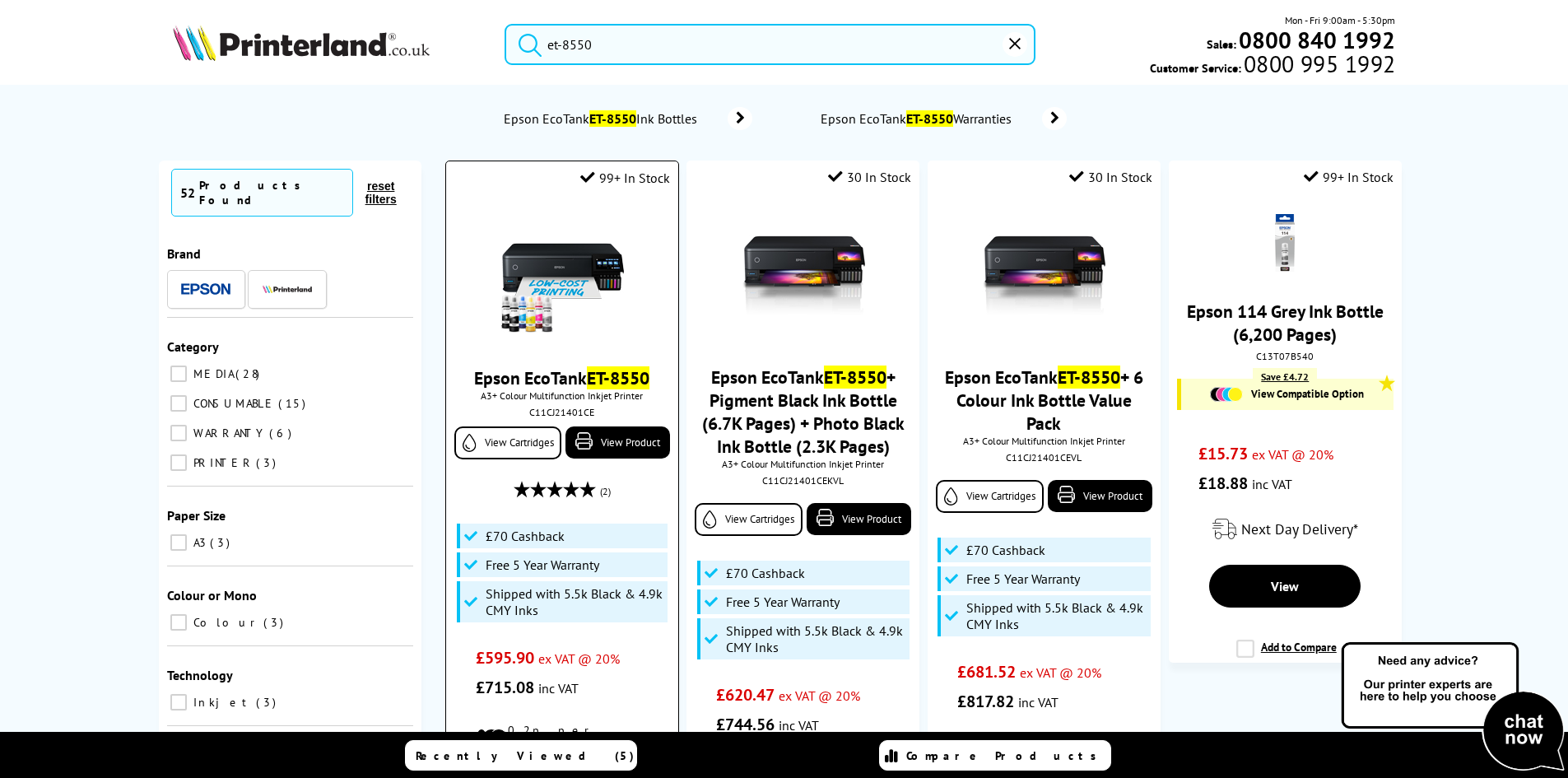
type input "et-8550"
click at [561, 258] on img at bounding box center [562, 277] width 124 height 124
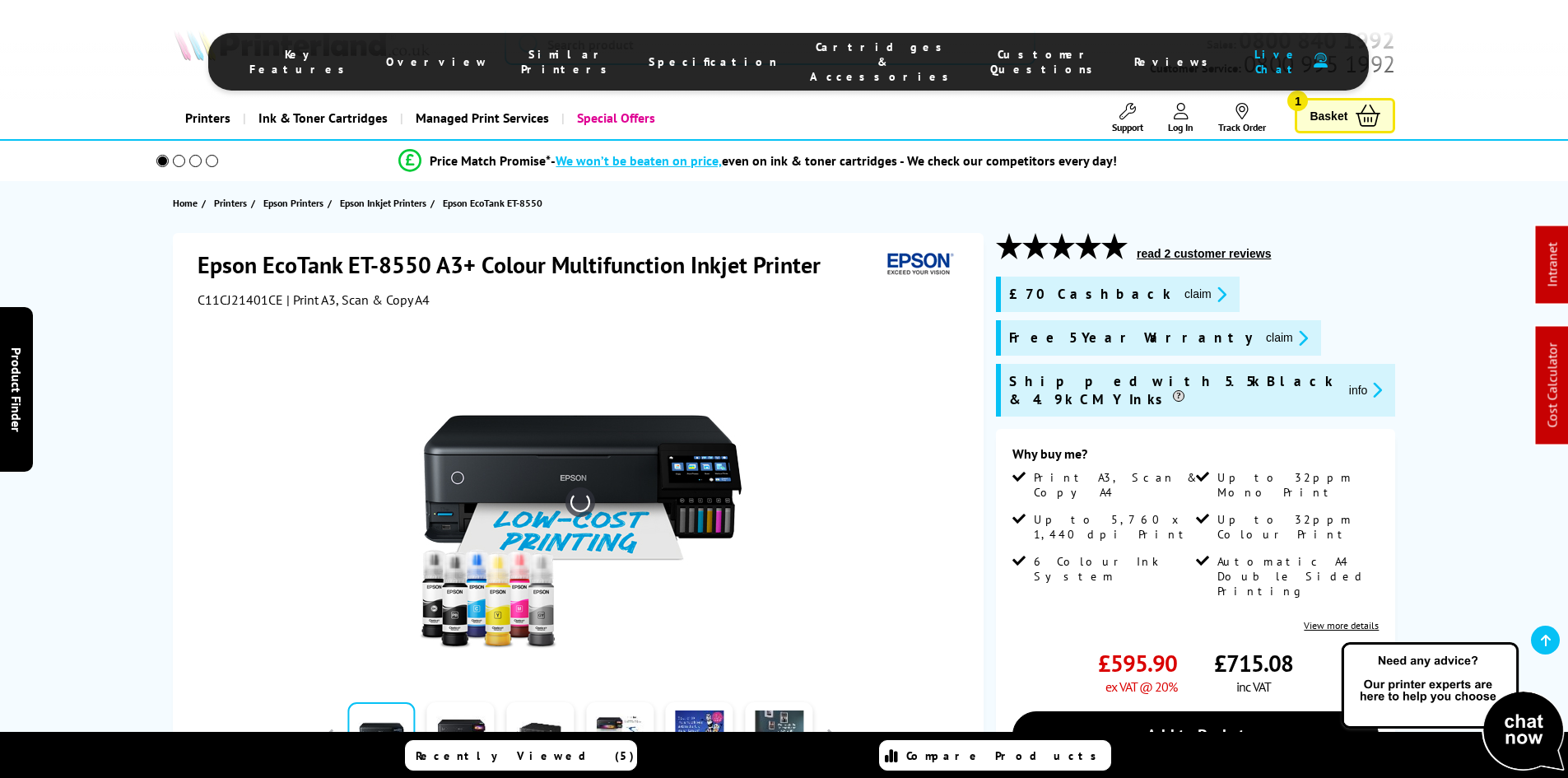
click at [483, 702] on link at bounding box center [461, 737] width 67 height 70
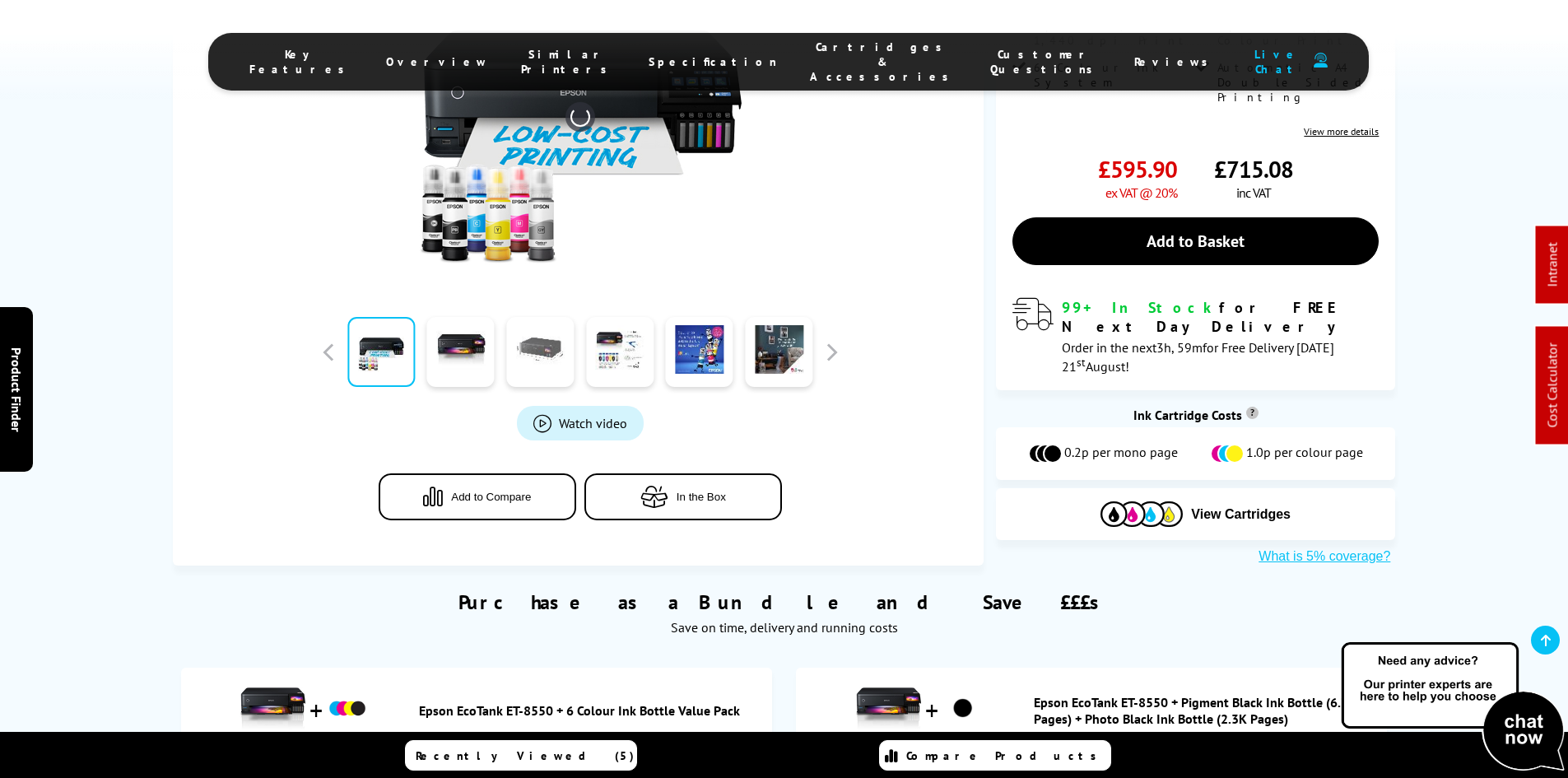
click at [531, 317] on link at bounding box center [540, 352] width 67 height 70
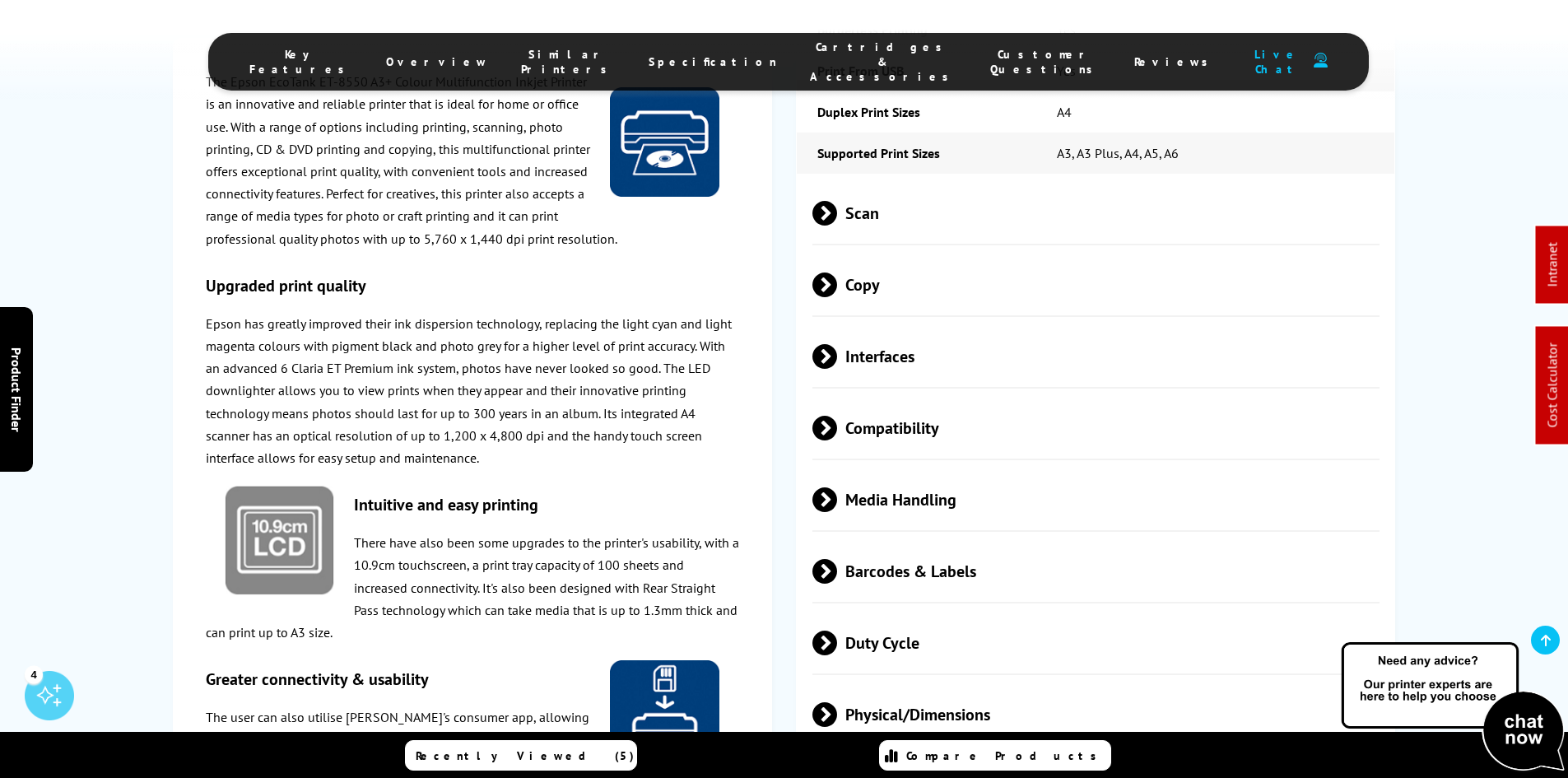
scroll to position [2471, 0]
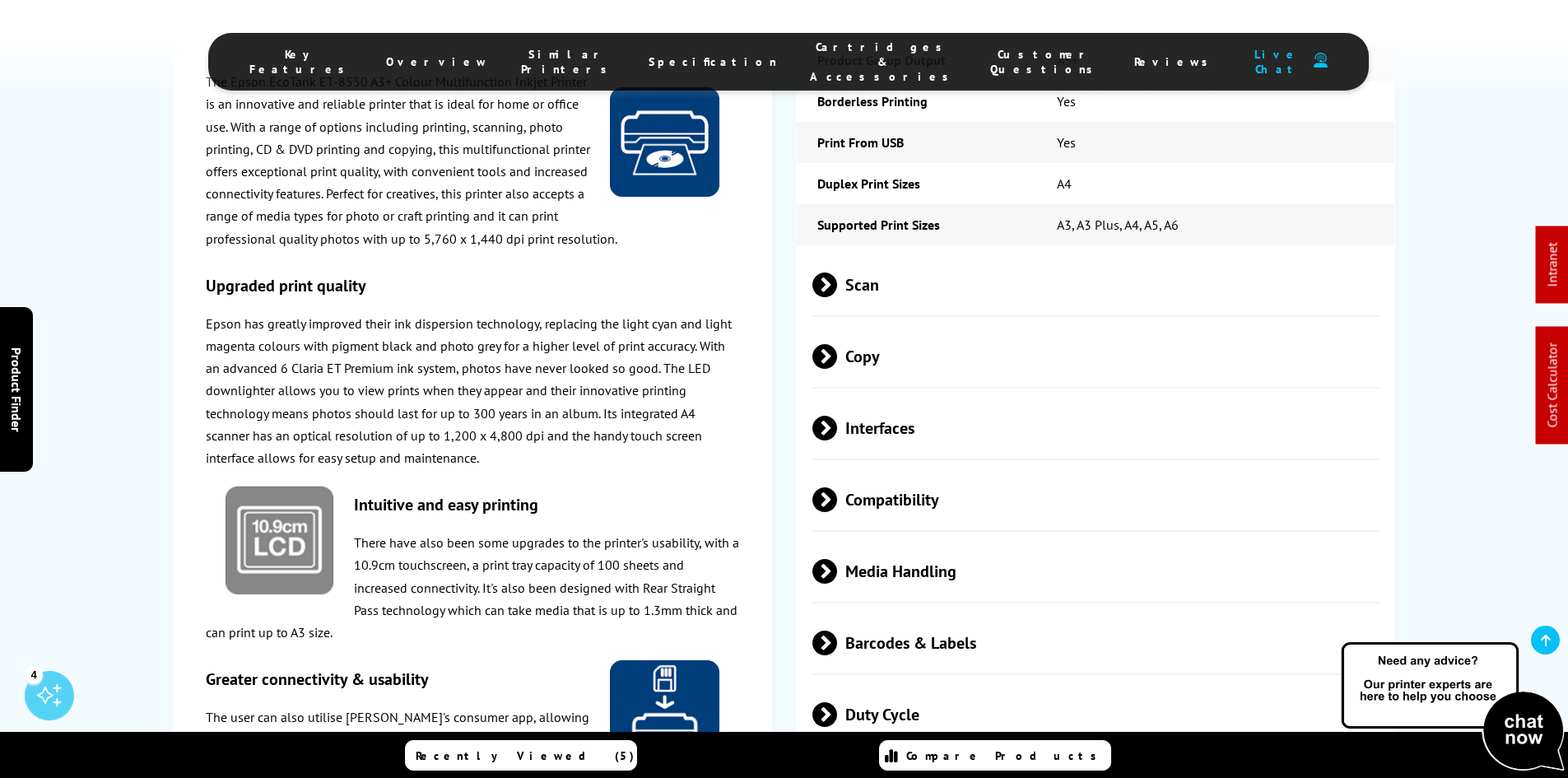
click at [926, 540] on span "Media Handling" at bounding box center [1096, 570] width 568 height 61
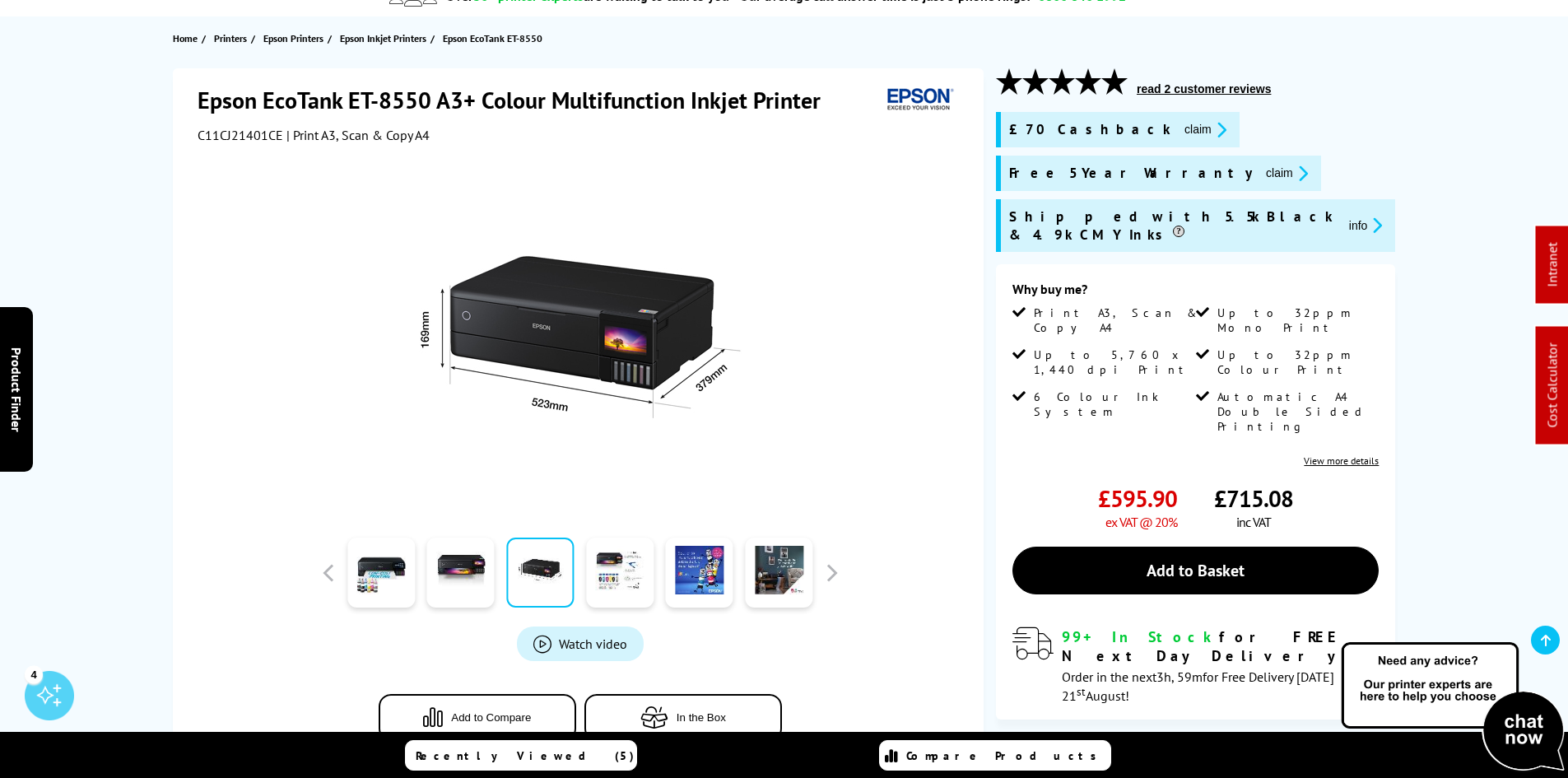
scroll to position [82, 0]
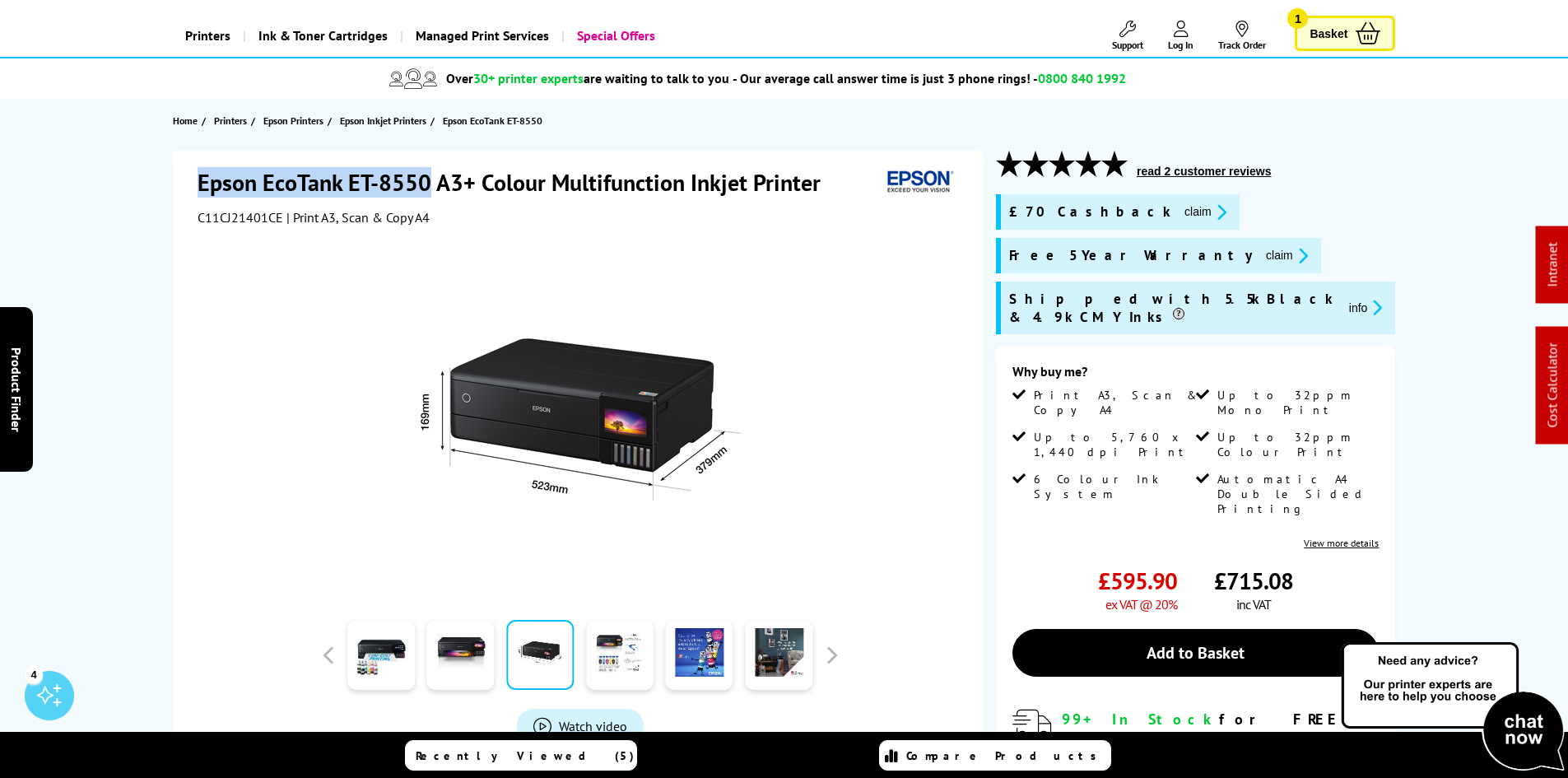
drag, startPoint x: 426, startPoint y: 179, endPoint x: 162, endPoint y: 174, distance: 264.0
click at [163, 175] on div "Epson EcoTank ET-8550 A3+ Colour Multifunction Inkjet Printer C11CJ21401CE | Pr…" at bounding box center [784, 564] width 1317 height 827
copy h1 "Epson EcoTank ET-8550"
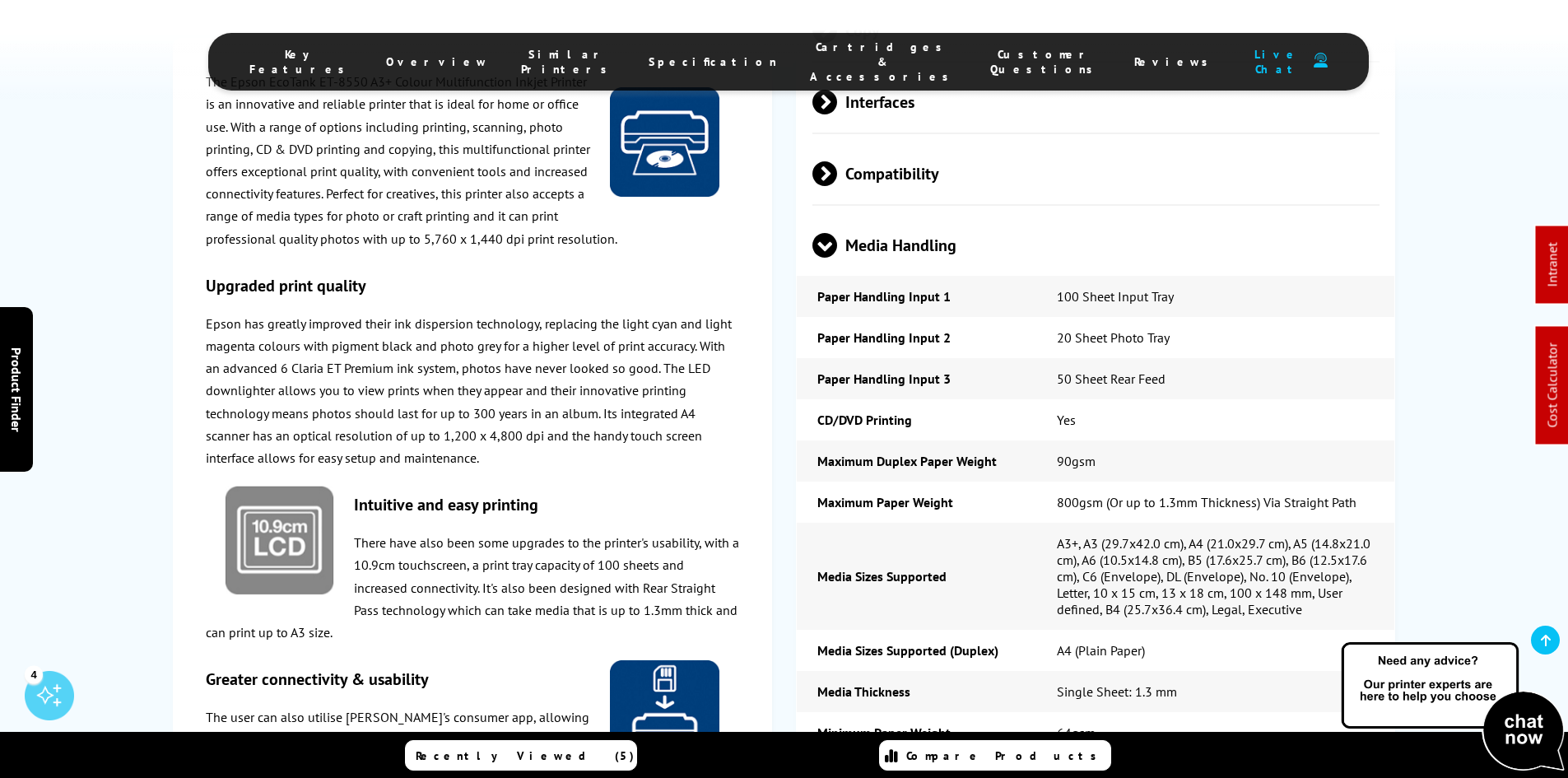
scroll to position [2965, 0]
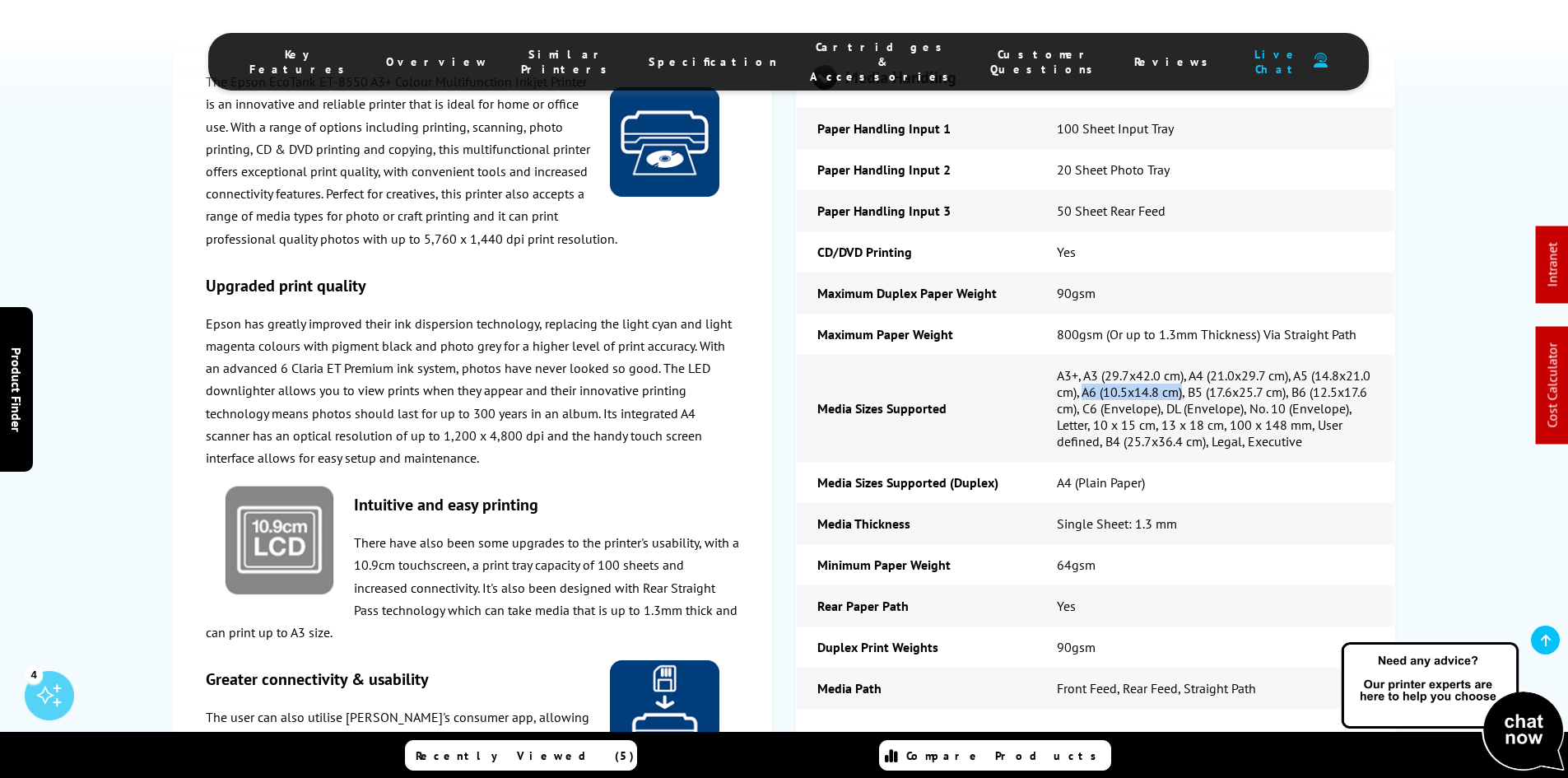
drag, startPoint x: 1183, startPoint y: 299, endPoint x: 1083, endPoint y: 297, distance: 100.0
click at [1083, 355] on td "A3+, A3 (29.7x42.0 cm), A4 (21.0x29.7 cm), A5 (14.8x21.0 cm), A6 (10.5x14.8 cm)…" at bounding box center [1216, 408] width 359 height 107
copy td "A6 (10.5x14.8 cm)"
drag, startPoint x: 1154, startPoint y: 330, endPoint x: 1095, endPoint y: 325, distance: 59.2
click at [1095, 355] on td "A3+, A3 (29.7x42.0 cm), A4 (21.0x29.7 cm), A5 (14.8x21.0 cm), A6 (10.5x14.8 cm)…" at bounding box center [1216, 408] width 359 height 107
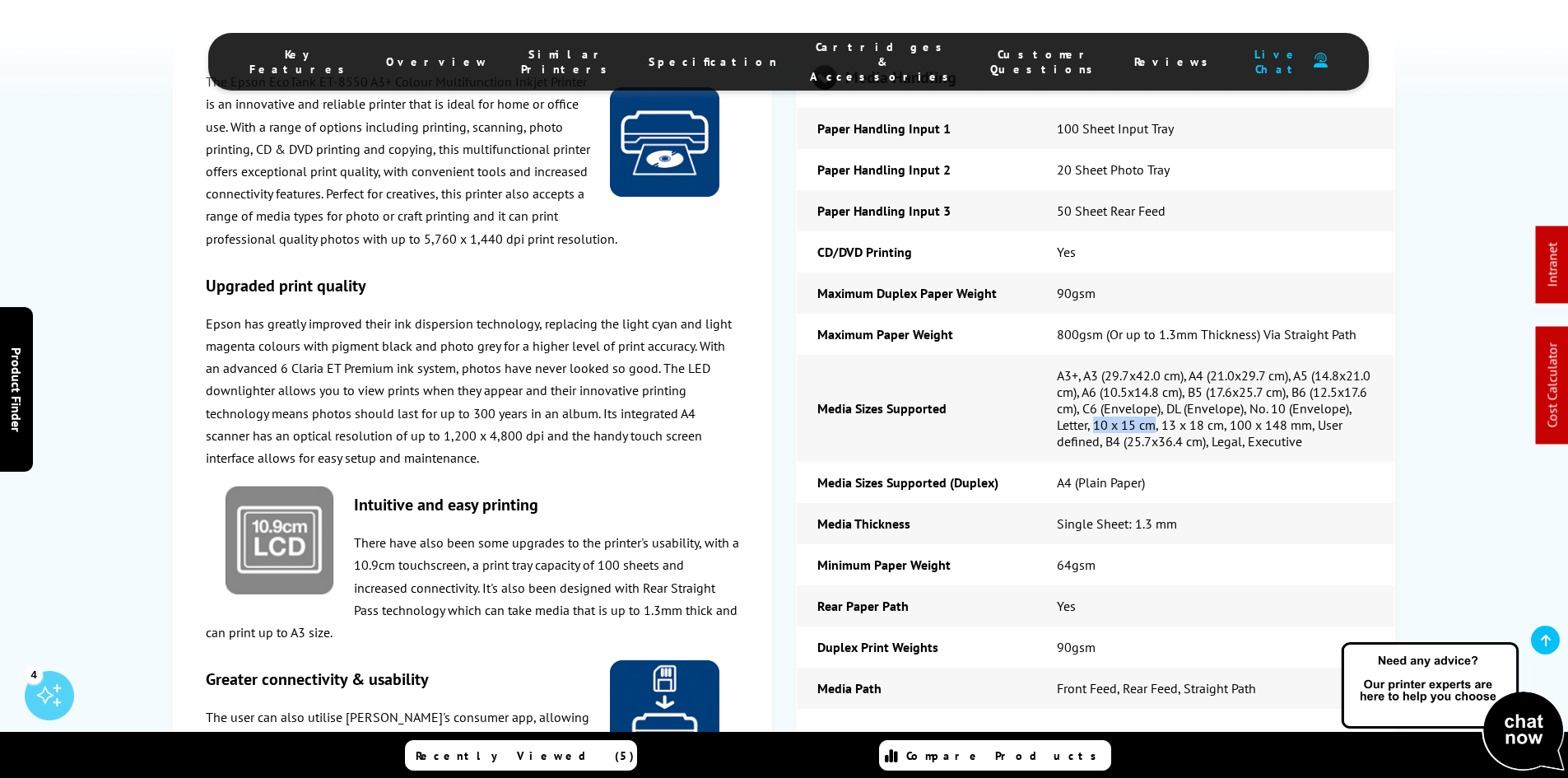
copy td "10 x 15 cm"
click at [262, 362] on p "Epson has greatly improved their ink dispersion technology, replacing the light…" at bounding box center [473, 391] width 534 height 156
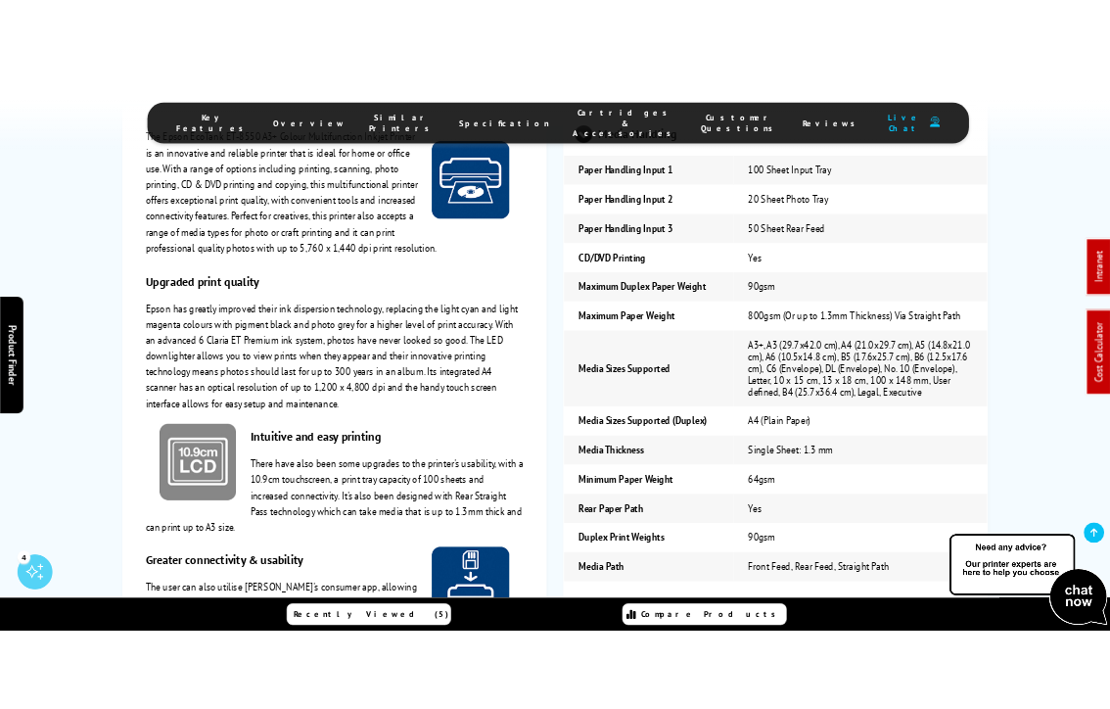
scroll to position [3774, 0]
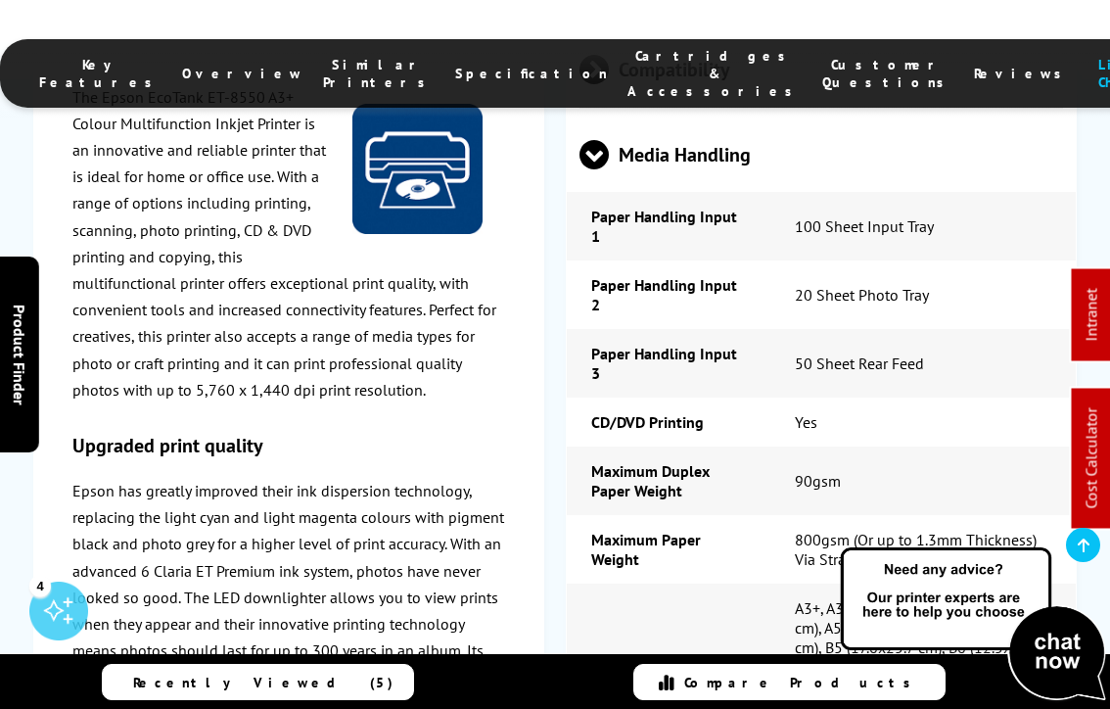
click at [215, 179] on p "The Epson EcoTank ET-8550 A3+ Colour Multifunction Inkjet Printer is an innovat…" at bounding box center [288, 243] width 433 height 319
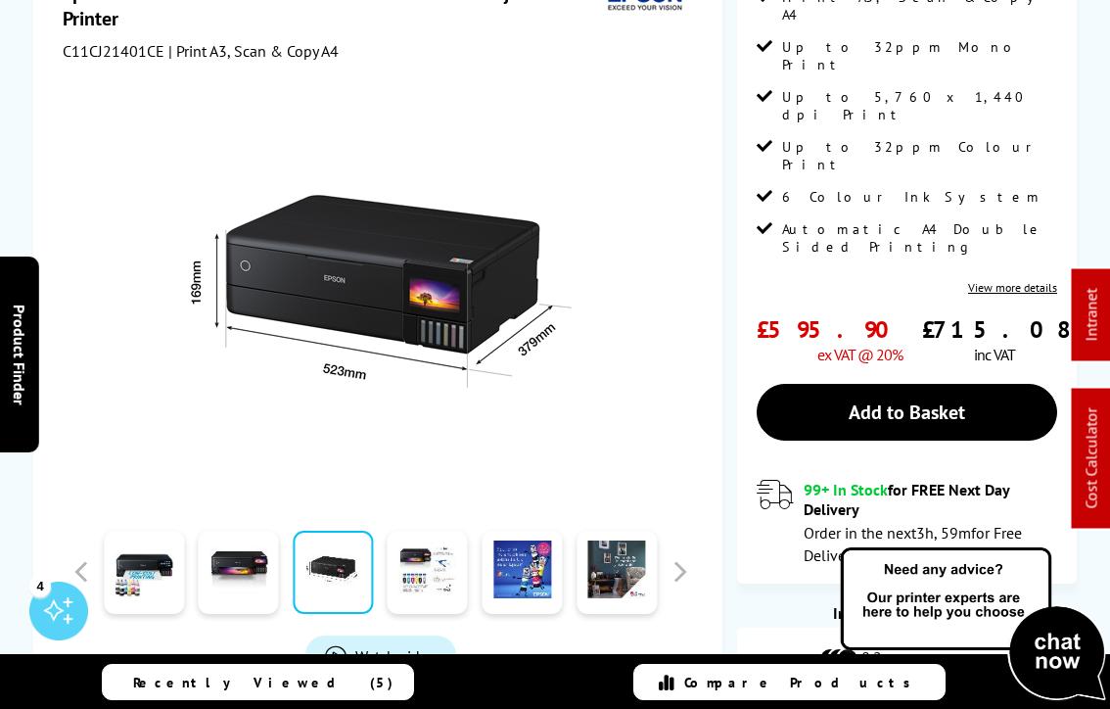
scroll to position [0, 0]
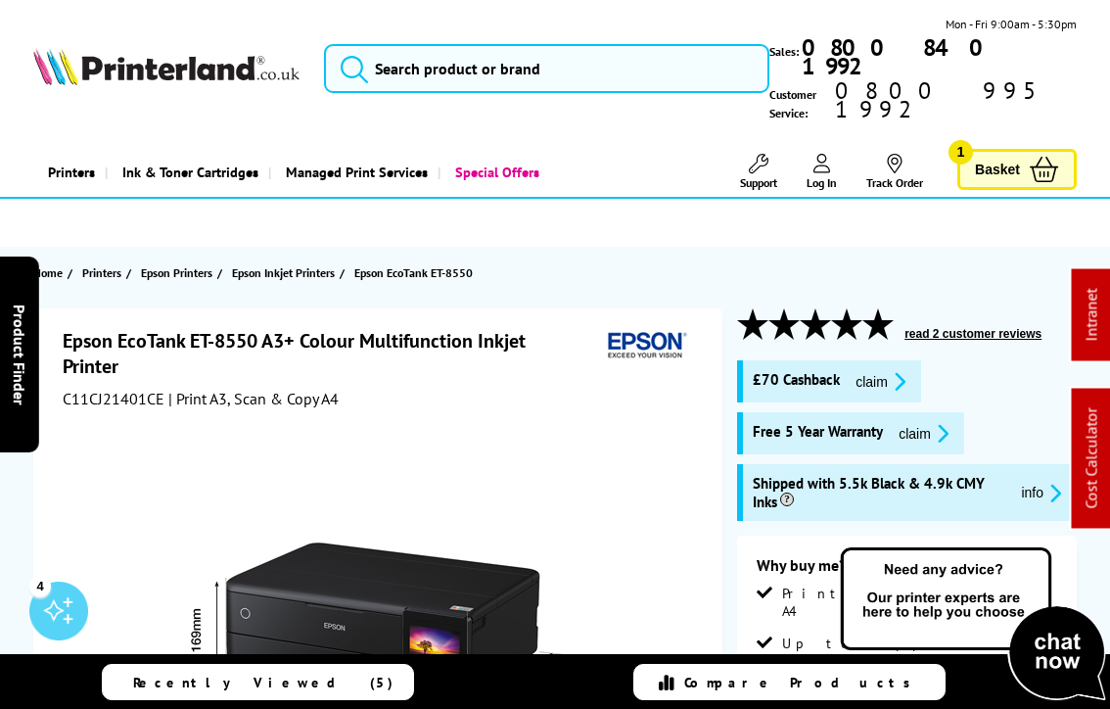
drag, startPoint x: 377, startPoint y: 297, endPoint x: 362, endPoint y: 201, distance: 97.1
